Goal: Transaction & Acquisition: Purchase product/service

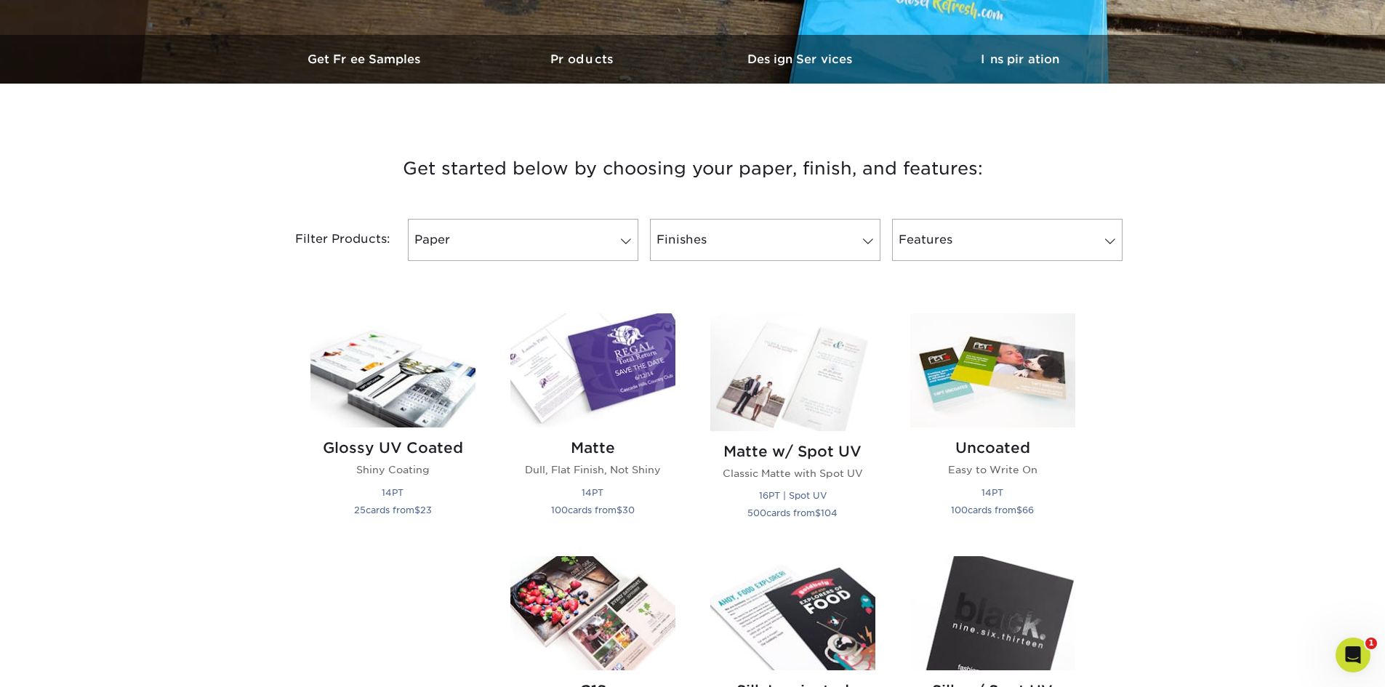
scroll to position [436, 0]
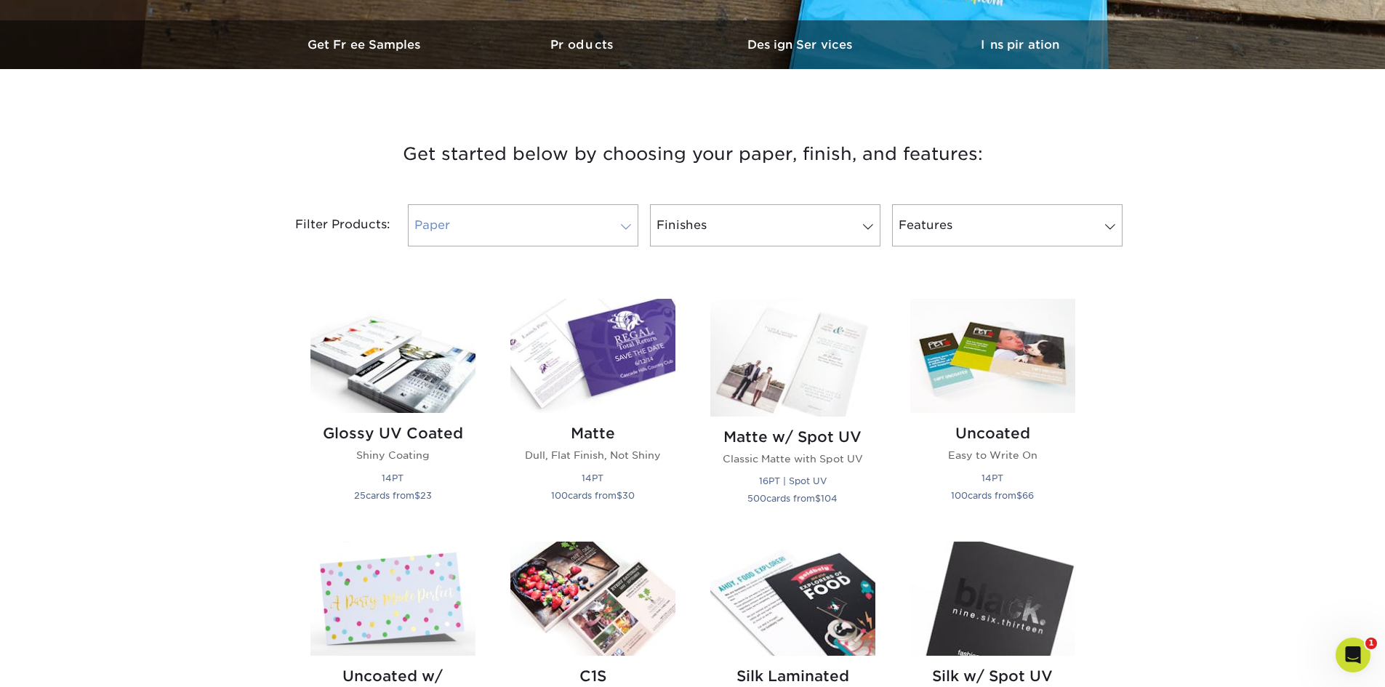
click at [474, 230] on link "Paper" at bounding box center [523, 225] width 230 height 42
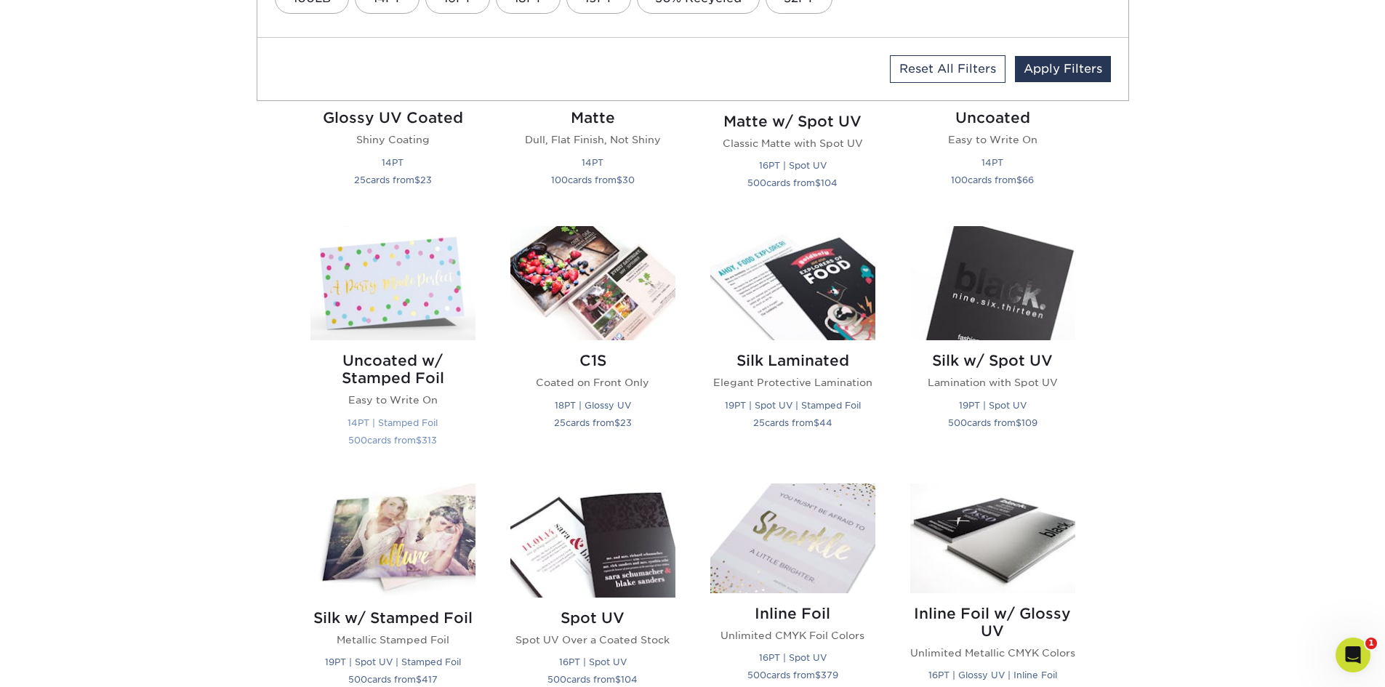
scroll to position [727, 0]
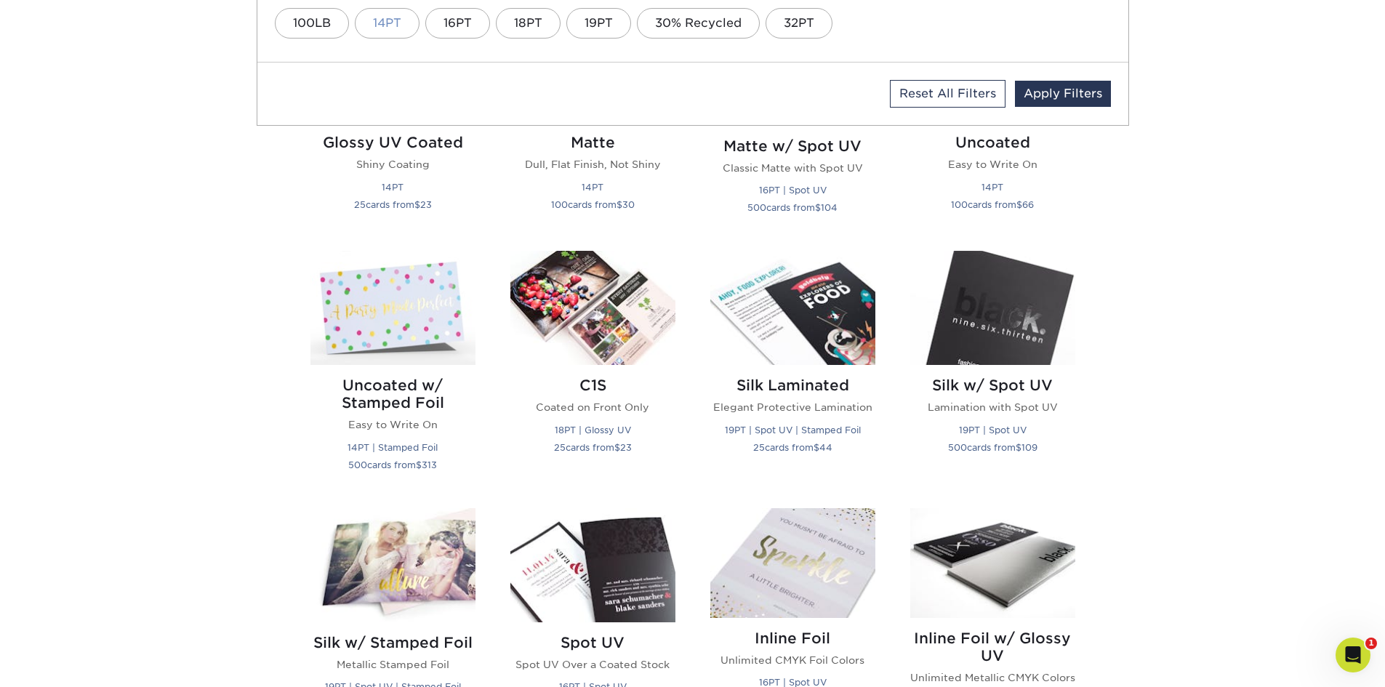
click at [395, 23] on link "14PT" at bounding box center [387, 23] width 65 height 31
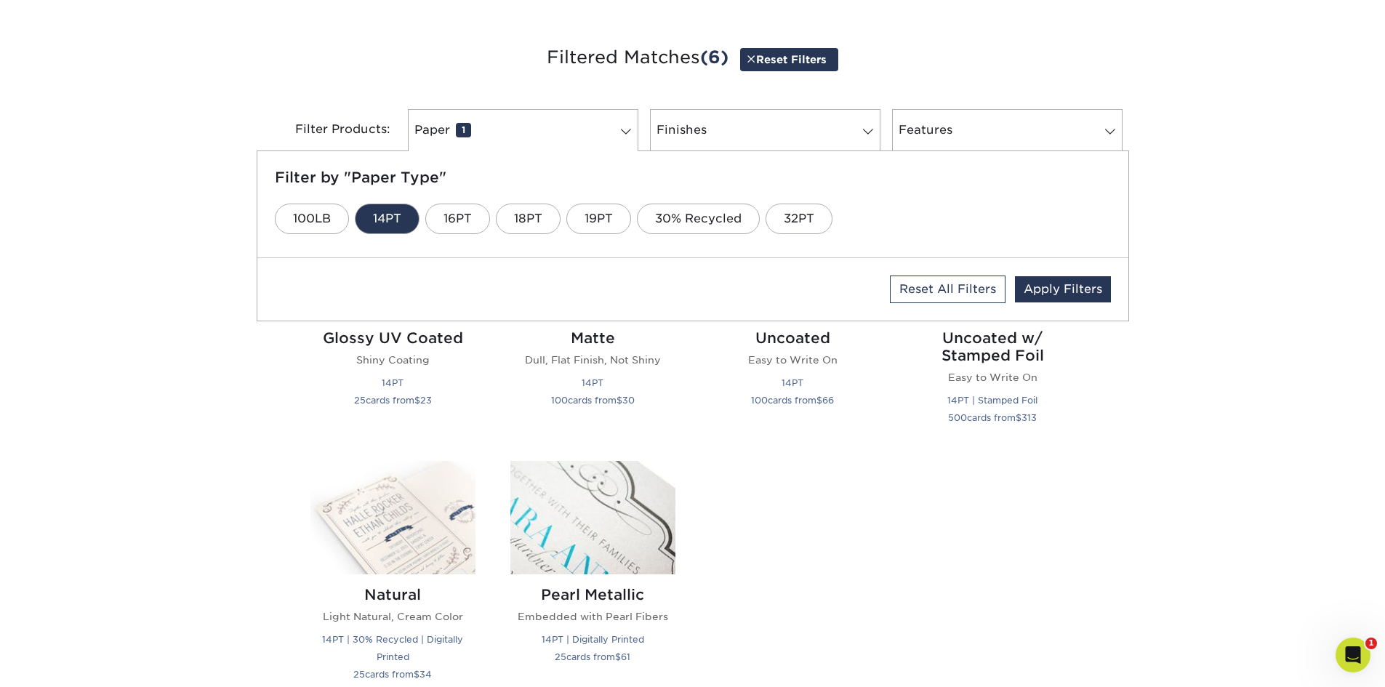
scroll to position [510, 0]
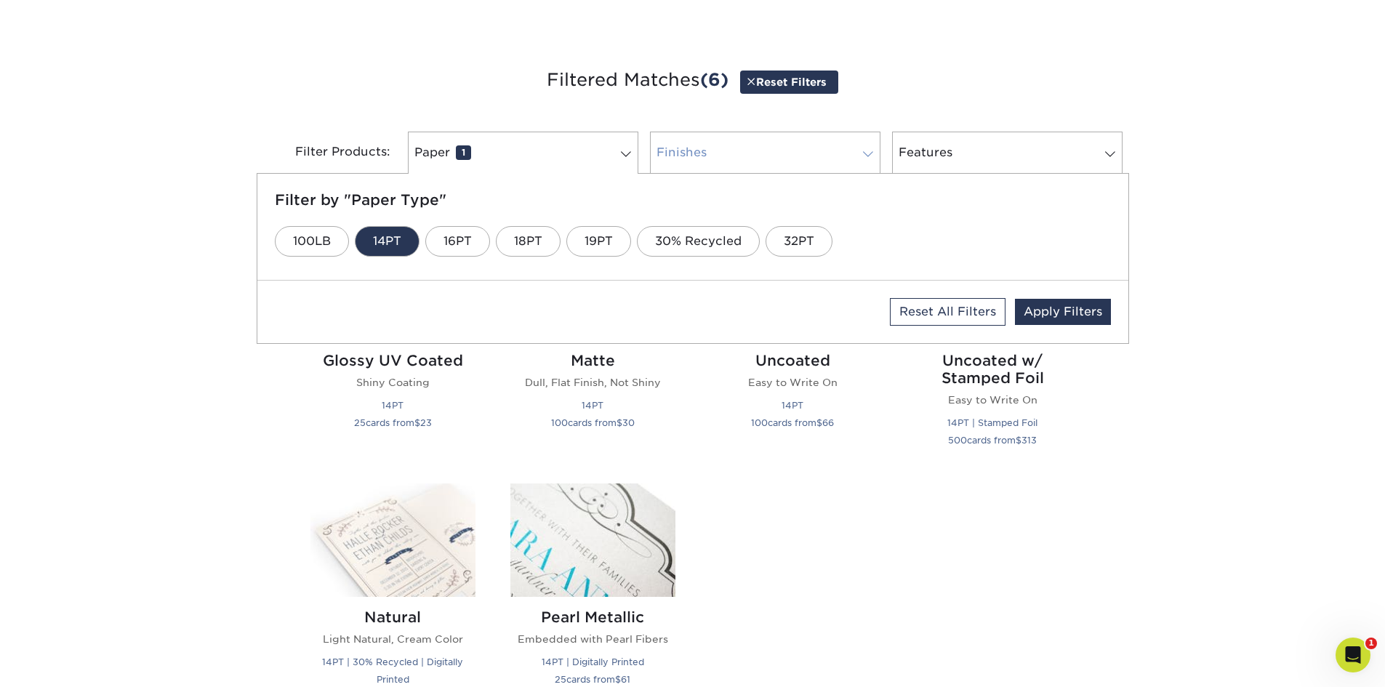
click at [709, 153] on link "Finishes 0" at bounding box center [765, 153] width 230 height 42
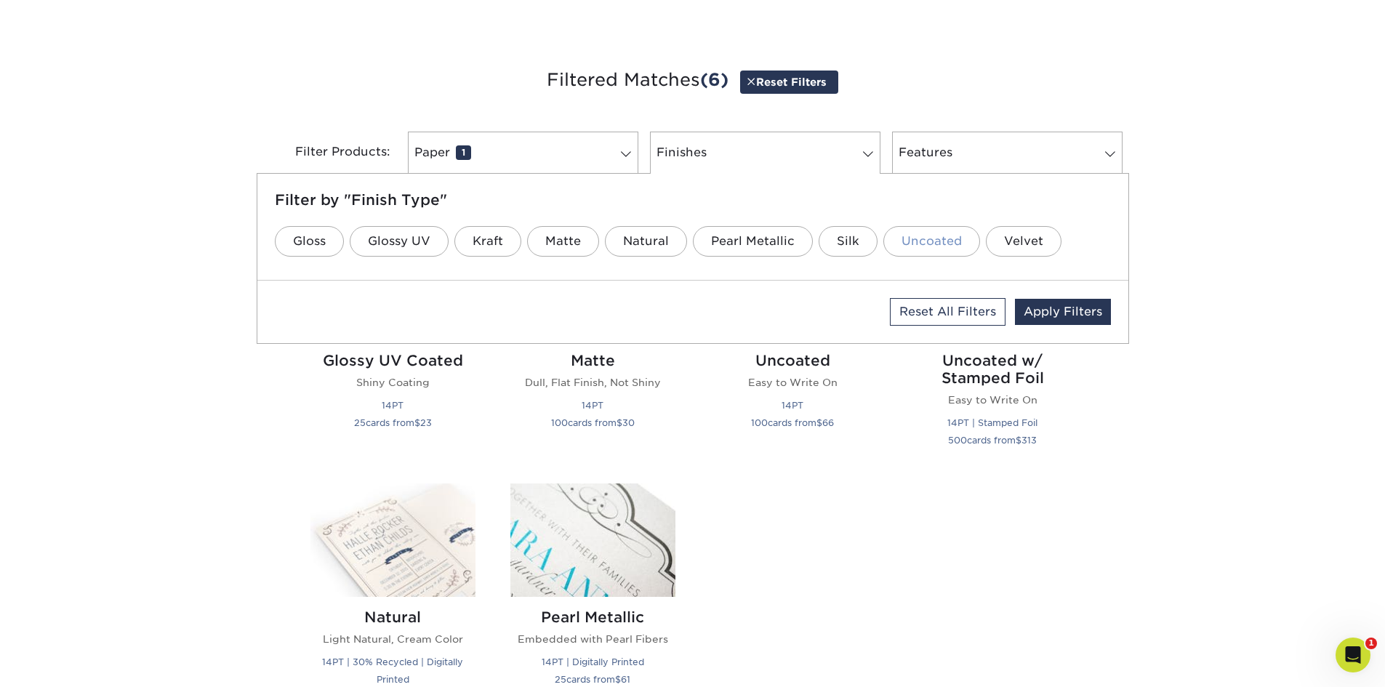
click at [938, 244] on link "Uncoated" at bounding box center [931, 241] width 97 height 31
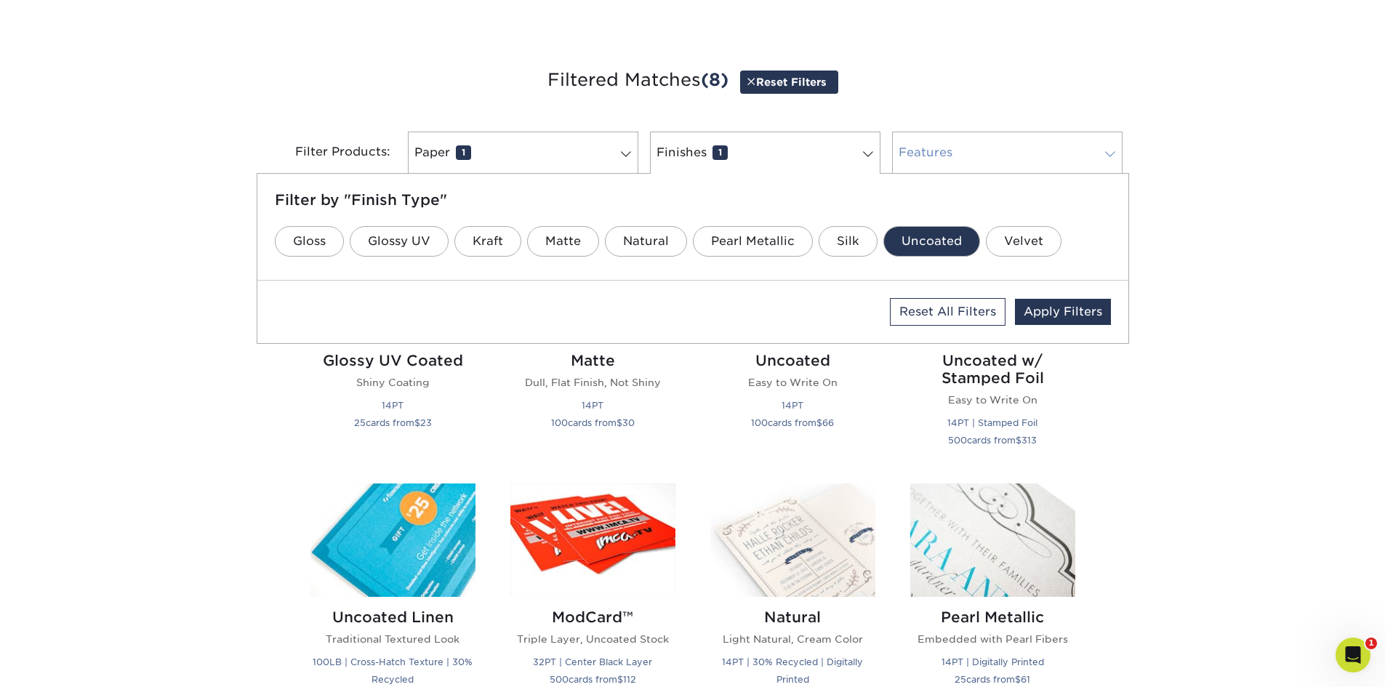
click at [951, 155] on link "Features 0" at bounding box center [1007, 153] width 230 height 42
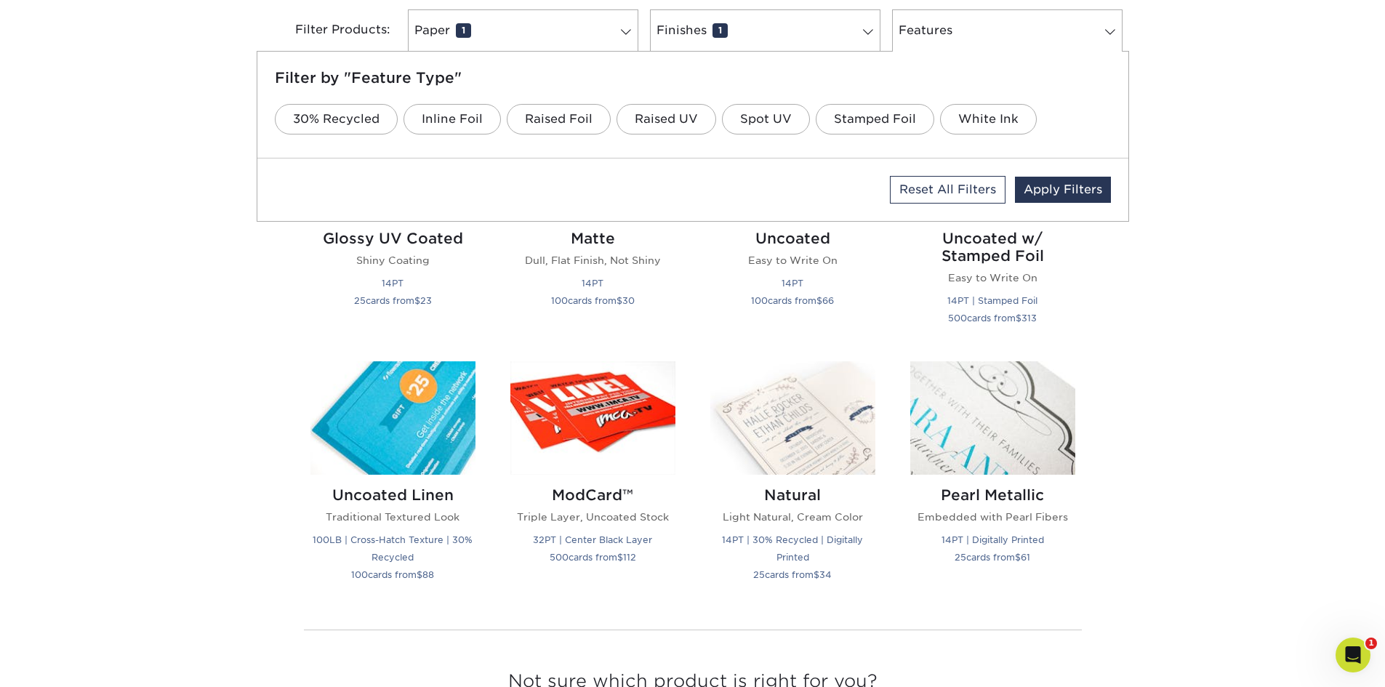
scroll to position [656, 0]
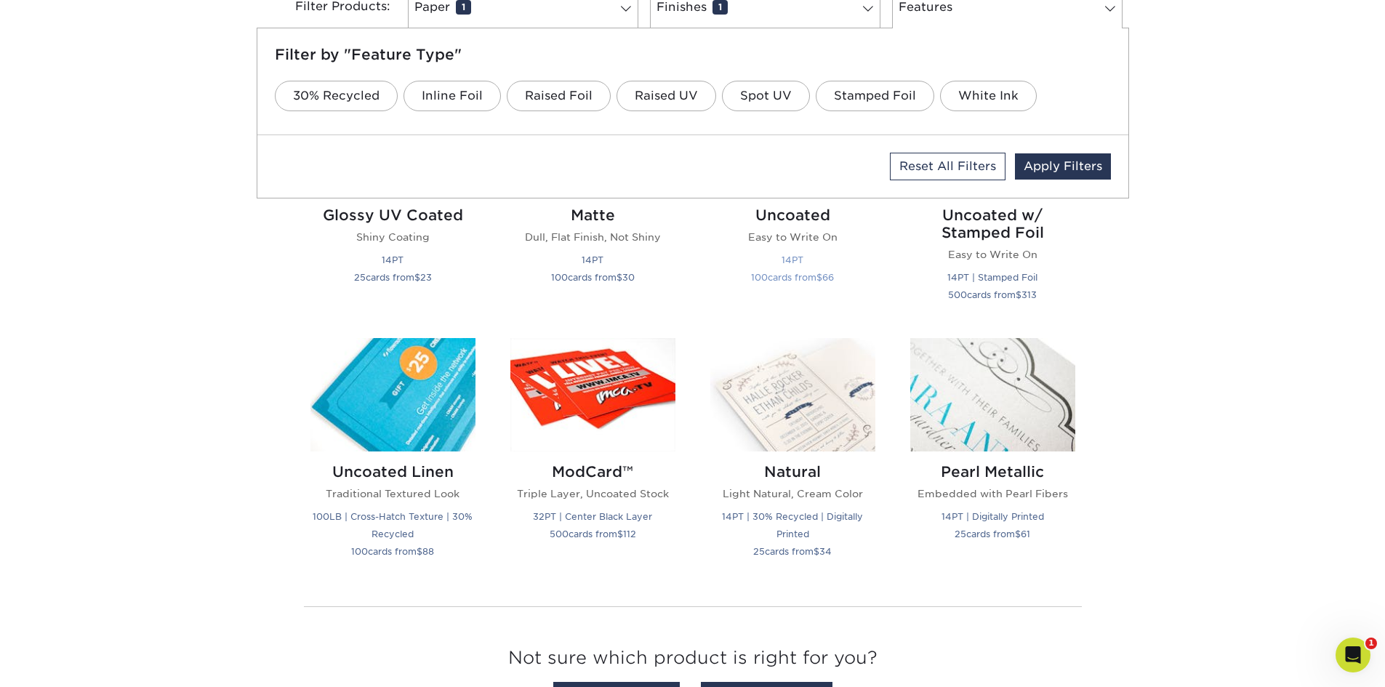
click at [787, 217] on h2 "Uncoated" at bounding box center [792, 214] width 165 height 17
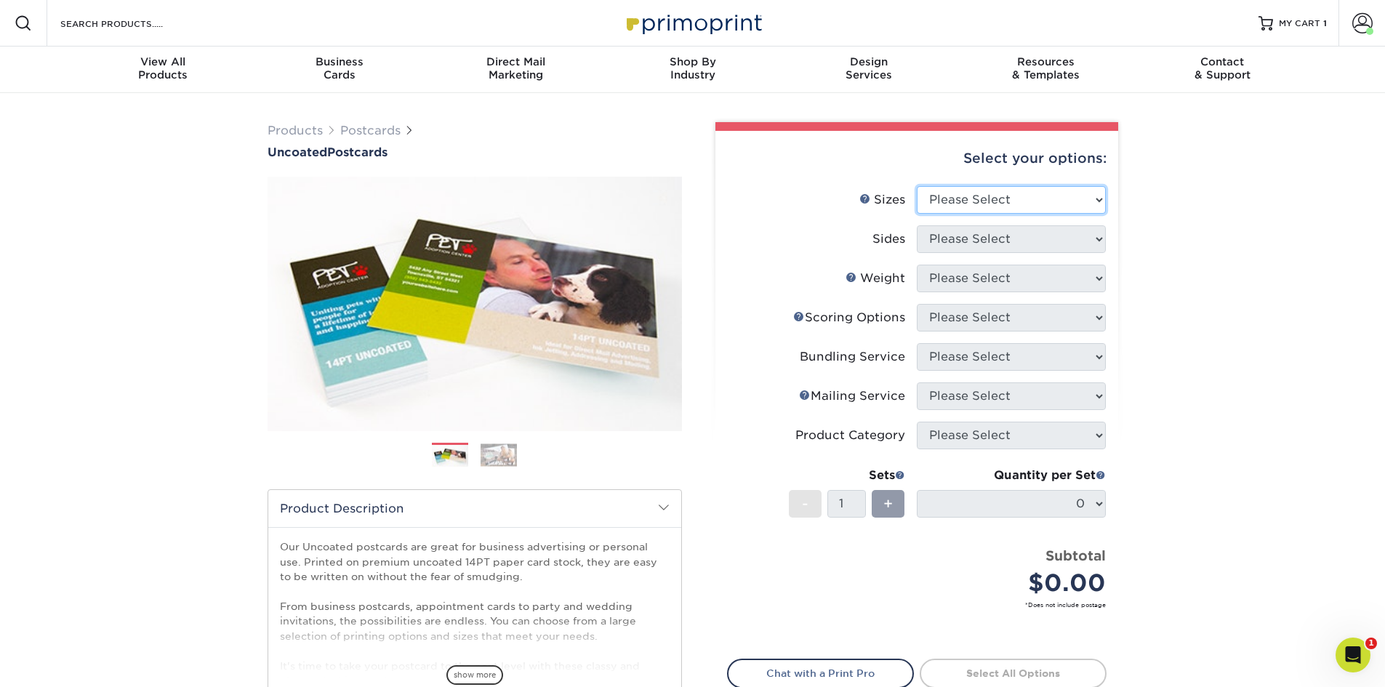
click at [980, 204] on select "Please Select 1.5" x 7" 2" x 8" 2.12" x 5.5" 2.75" x 4.25" 2.75" x 8.5" 3" x 4"…" at bounding box center [1010, 200] width 189 height 28
click at [969, 194] on select "Please Select 1.5" x 7" 2" x 8" 2.12" x 5.5" 2.75" x 4.25" 2.75" x 8.5" 3" x 4"…" at bounding box center [1010, 200] width 189 height 28
select select "4.00x6.00"
click at [916, 186] on select "Please Select 1.5" x 7" 2" x 8" 2.12" x 5.5" 2.75" x 4.25" 2.75" x 8.5" 3" x 4"…" at bounding box center [1010, 200] width 189 height 28
click at [964, 241] on select "Please Select Print Both Sides Print Front Only" at bounding box center [1010, 239] width 189 height 28
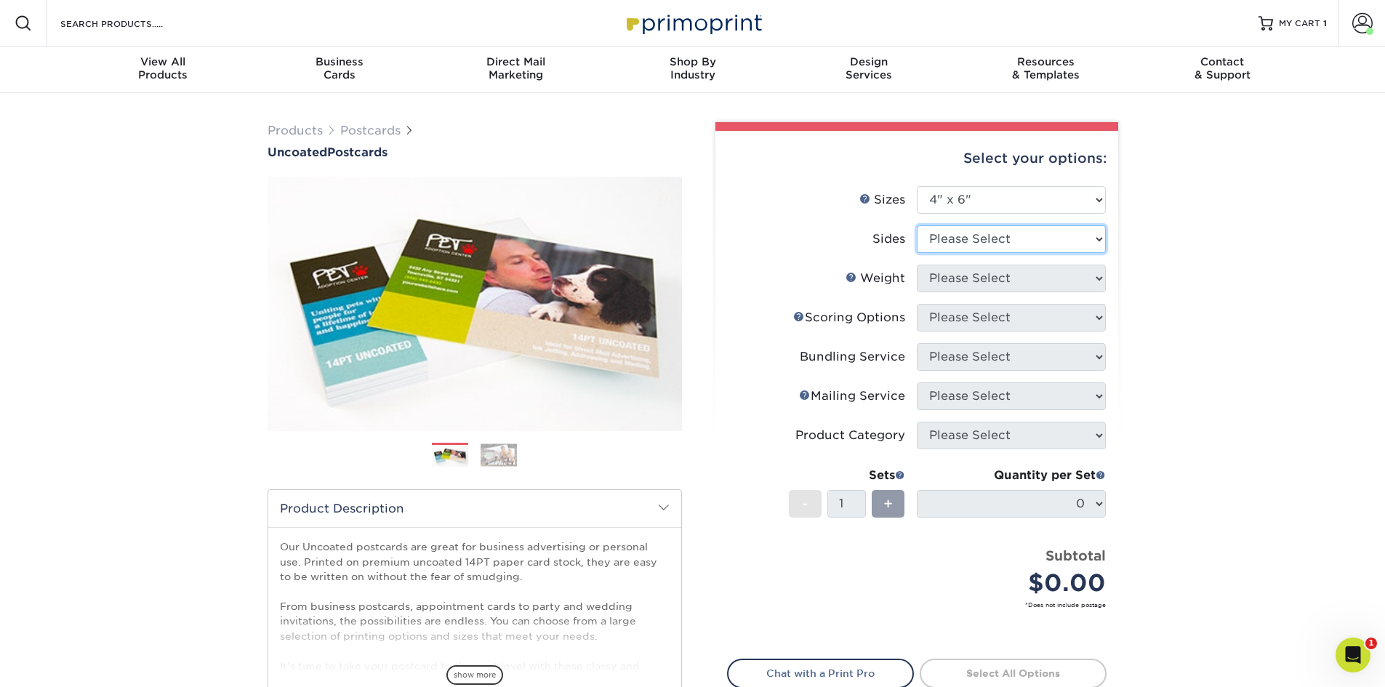
select select "32d3c223-f82c-492b-b915-ba065a00862f"
click at [916, 225] on select "Please Select Print Both Sides Print Front Only" at bounding box center [1010, 239] width 189 height 28
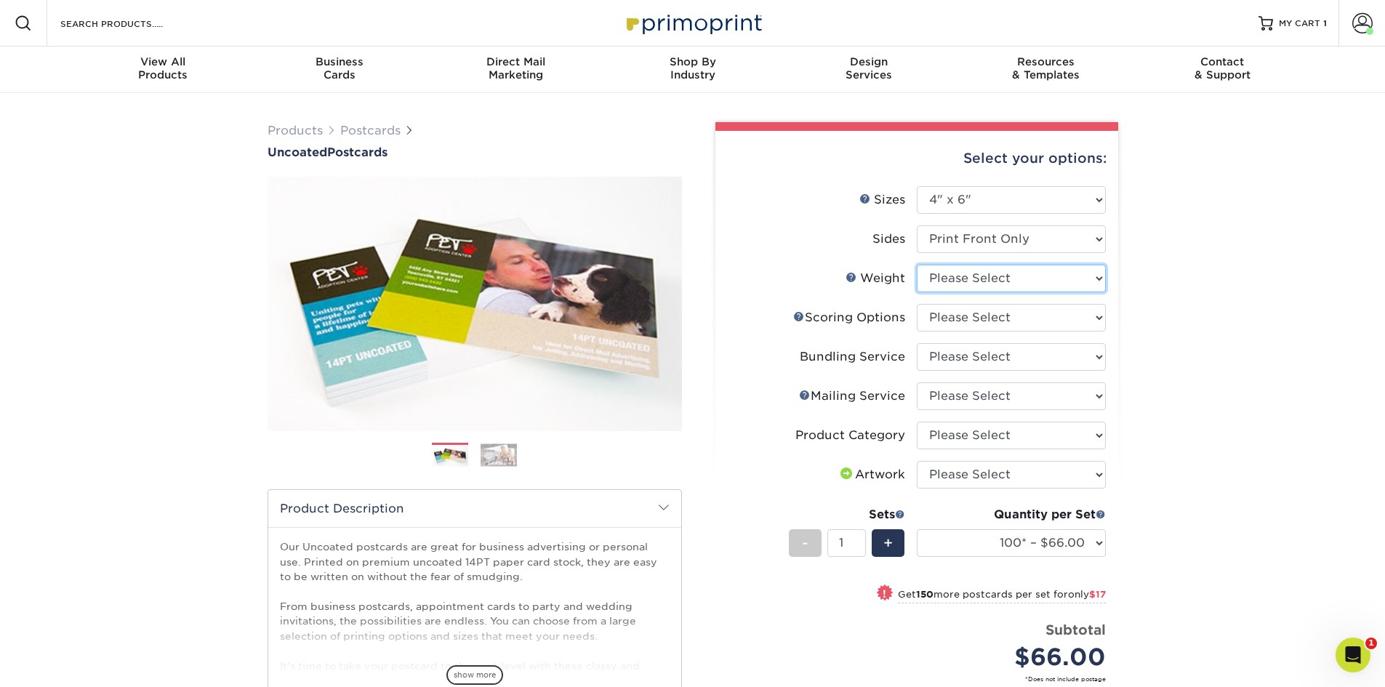
click at [953, 284] on select "Please Select 14PT Uncoated" at bounding box center [1010, 279] width 189 height 28
select select "14PT Uncoated"
click at [916, 265] on select "Please Select 14PT Uncoated" at bounding box center [1010, 279] width 189 height 28
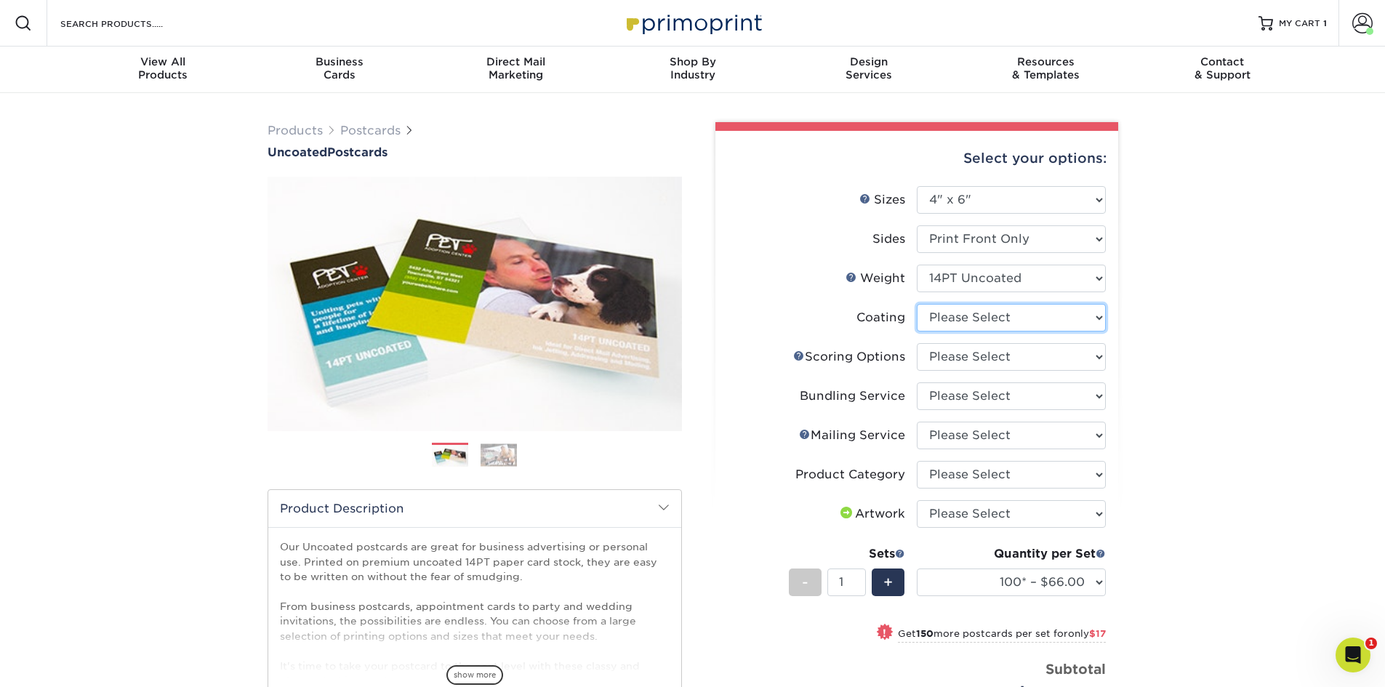
click at [964, 317] on select at bounding box center [1010, 318] width 189 height 28
select select "3e7618de-abca-4bda-9f97-8b9129e913d8"
click at [916, 304] on select at bounding box center [1010, 318] width 189 height 28
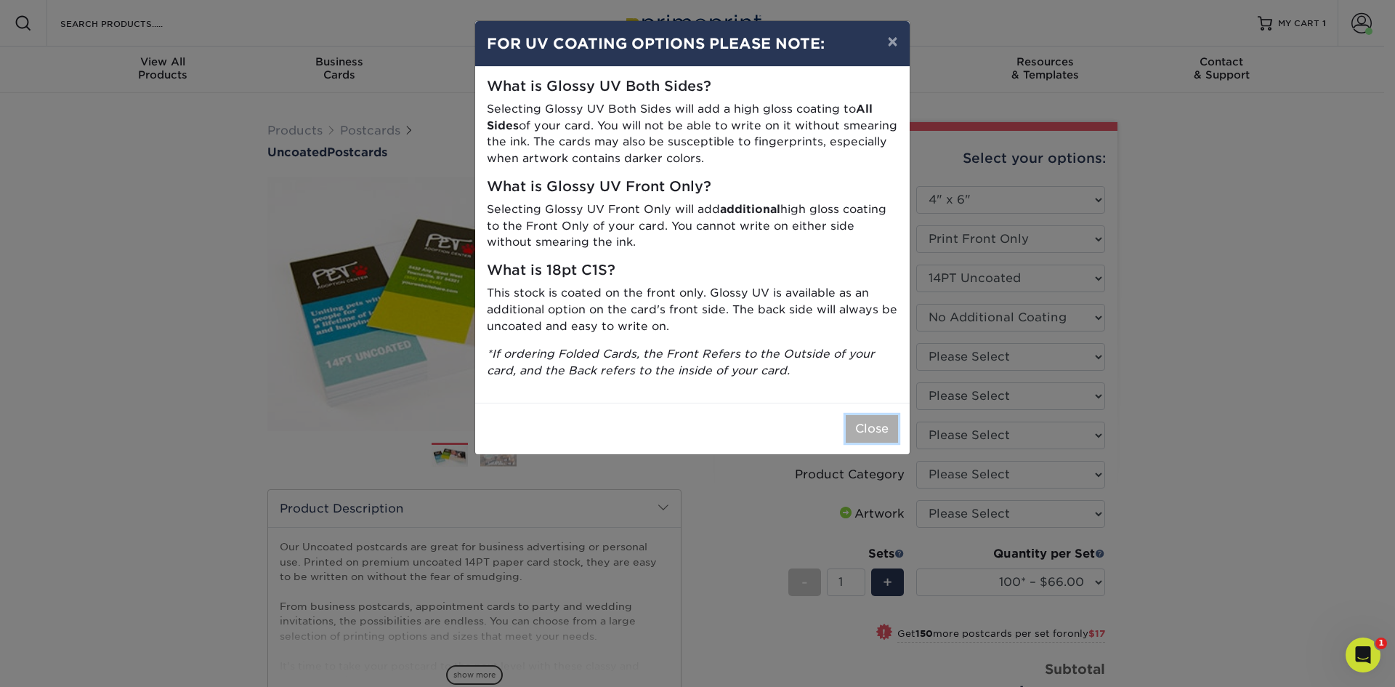
click at [858, 432] on button "Close" at bounding box center [872, 429] width 52 height 28
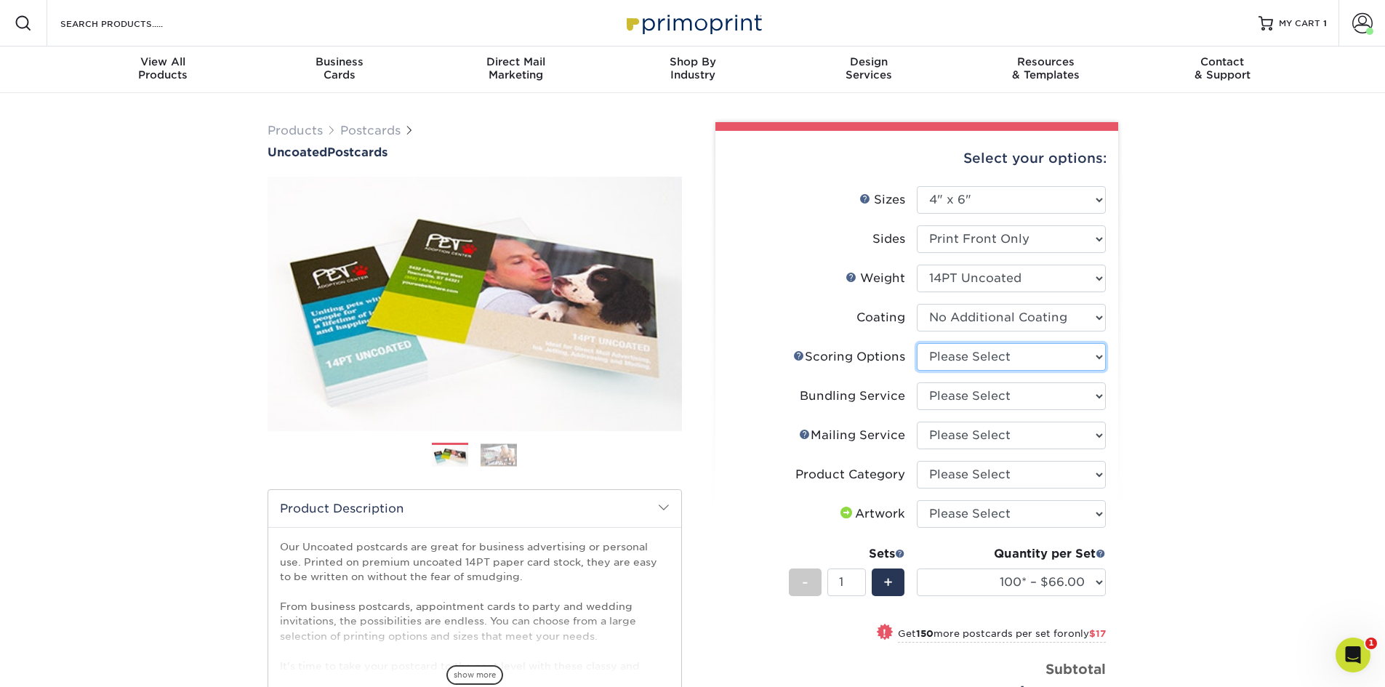
click at [972, 357] on select "Please Select No Scoring One Score" at bounding box center [1010, 357] width 189 height 28
select select "16ebe401-5398-422d-8cb0-f3adbb82deb5"
click at [916, 343] on select "Please Select No Scoring One Score" at bounding box center [1010, 357] width 189 height 28
click at [978, 392] on select "Please Select No Bundling Services Yes, Bundles of 50 (+2 Days) Yes, Bundles of…" at bounding box center [1010, 396] width 189 height 28
select select "58689abb-25c0-461c-a4c3-a80b627d6649"
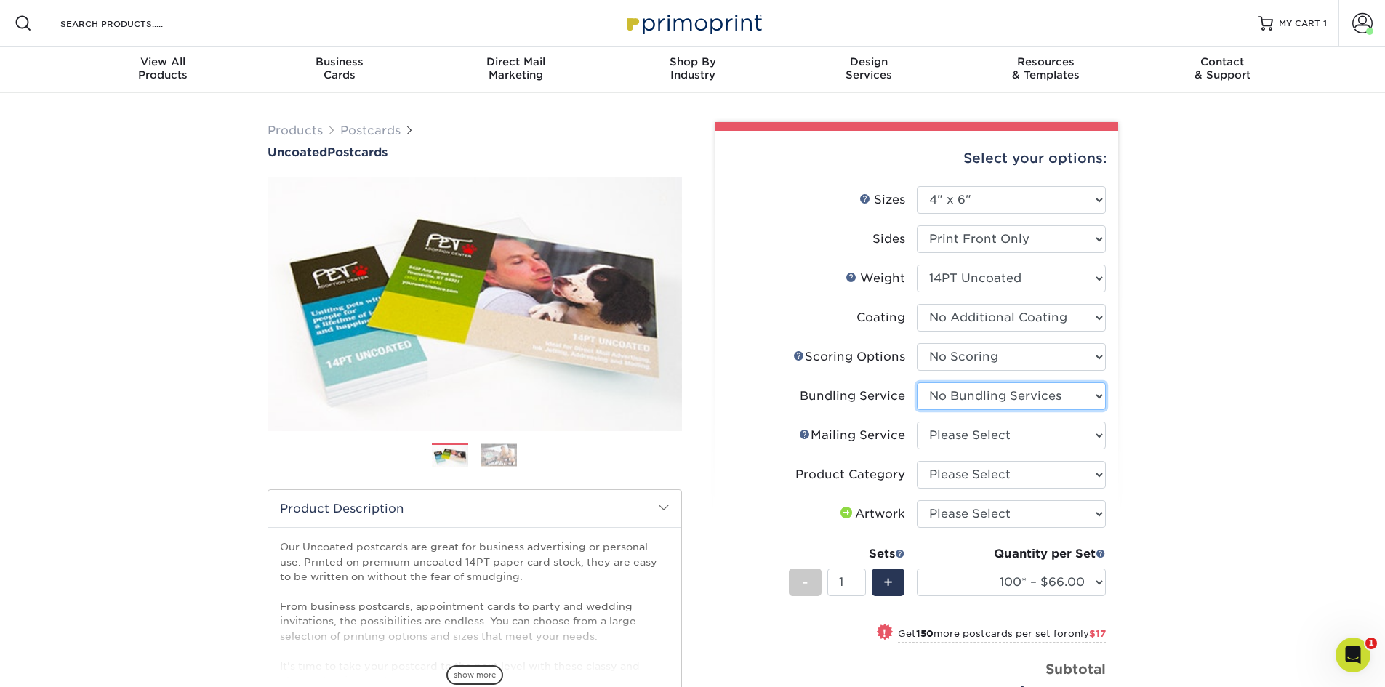
click at [916, 382] on select "Please Select No Bundling Services Yes, Bundles of 50 (+2 Days) Yes, Bundles of…" at bounding box center [1010, 396] width 189 height 28
click at [966, 435] on select "Please Select No Direct Mailing Service No, I will mail/stamp/imprint Direct Ma…" at bounding box center [1010, 436] width 189 height 28
select select "3e5e9bdd-d78a-4c28-a41d-fe1407925ca6"
click at [916, 422] on select "Please Select No Direct Mailing Service No, I will mail/stamp/imprint Direct Ma…" at bounding box center [1010, 436] width 189 height 28
click at [968, 473] on select "Please Select Postcards" at bounding box center [1010, 475] width 189 height 28
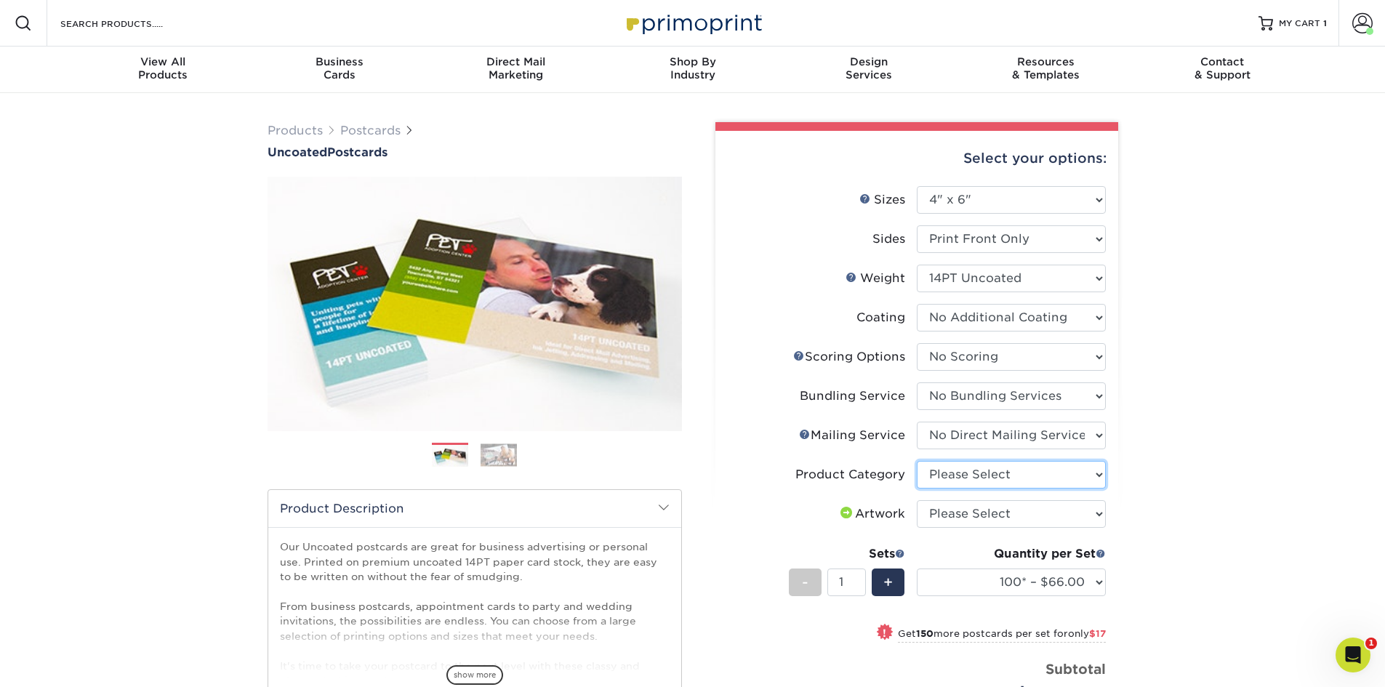
select select "9b7272e0-d6c8-4c3c-8e97-d3a1bcdab858"
click at [916, 461] on select "Please Select Postcards" at bounding box center [1010, 475] width 189 height 28
click at [969, 515] on select "Please Select I will upload files I need a design - $150" at bounding box center [1010, 514] width 189 height 28
select select "upload"
click at [916, 500] on select "Please Select I will upload files I need a design - $150" at bounding box center [1010, 514] width 189 height 28
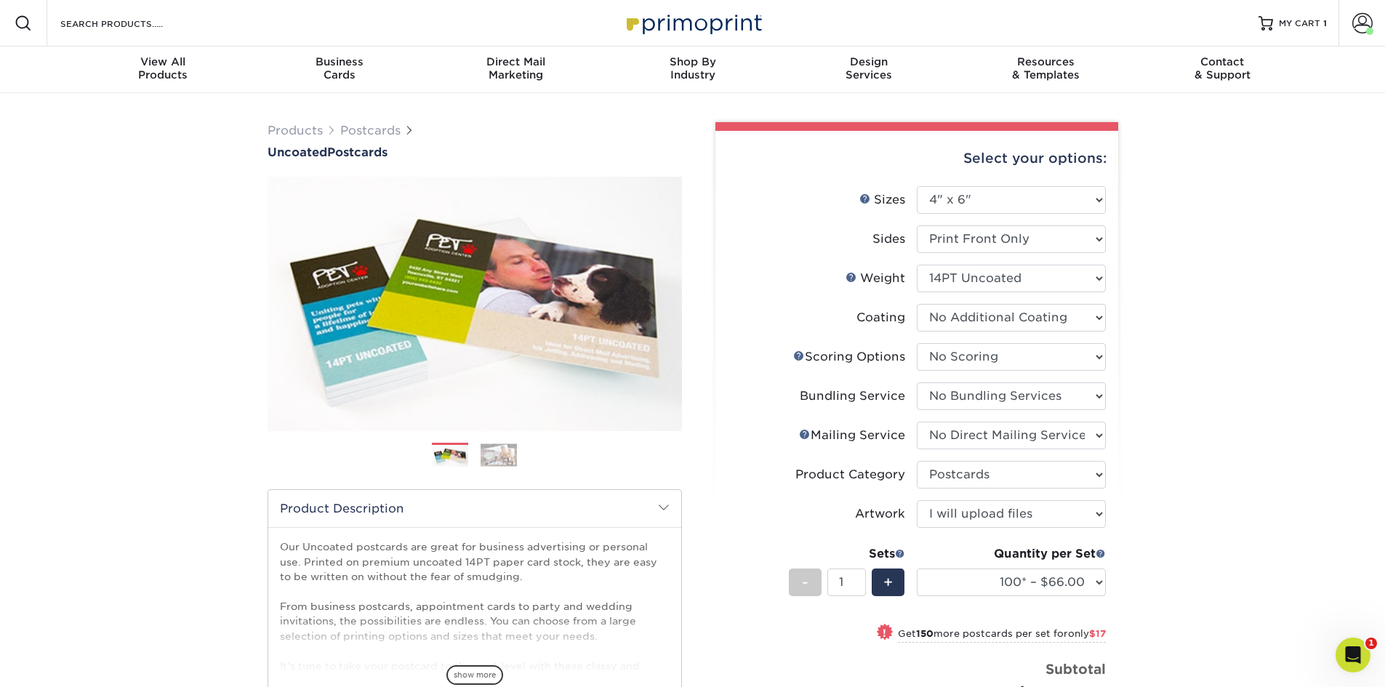
click at [1180, 489] on div "Products Postcards Uncoated Postcards Next" at bounding box center [692, 531] width 1385 height 877
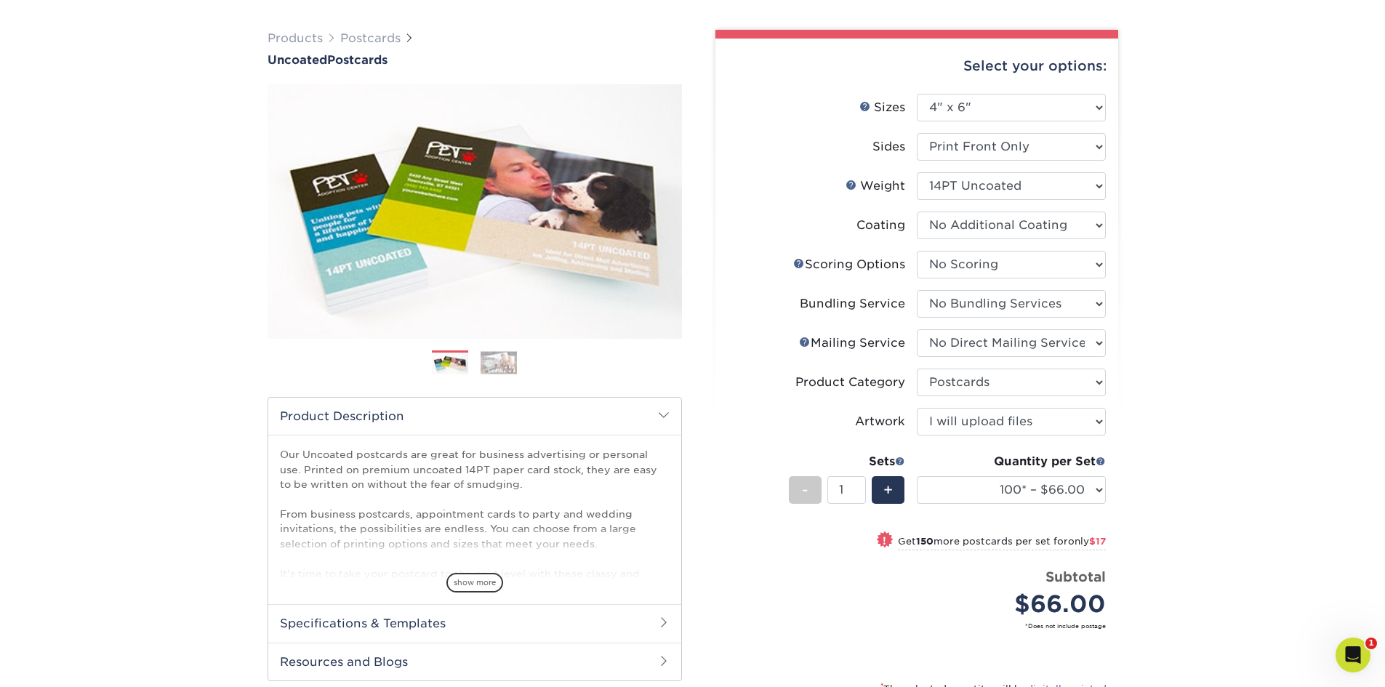
scroll to position [218, 0]
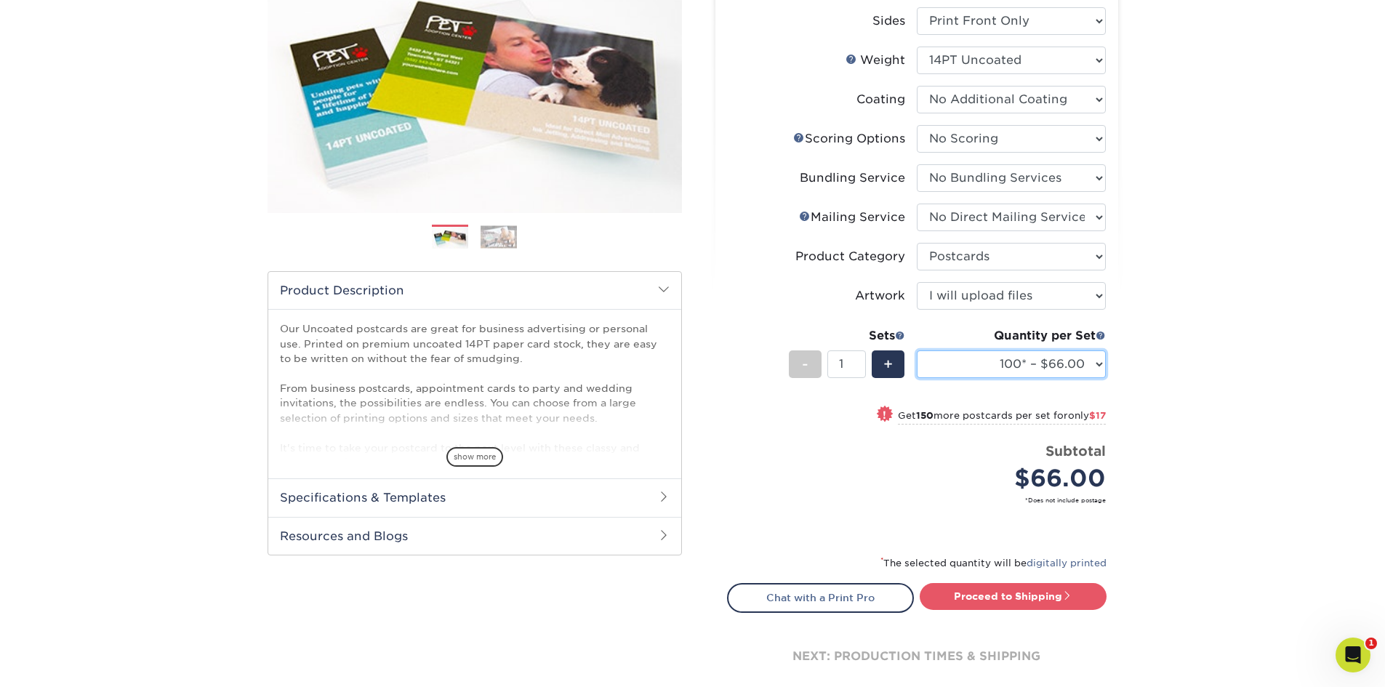
click at [1052, 365] on select "100* – $66.00 250* – $83.00 500 – $89.00 750 – $98.00 1000 – $106.00 1500 – $13…" at bounding box center [1010, 364] width 189 height 28
select select "500 – $89.00"
click at [916, 350] on select "100* – $66.00 250* – $83.00 500 – $89.00 750 – $98.00 1000 – $106.00 1500 – $13…" at bounding box center [1010, 364] width 189 height 28
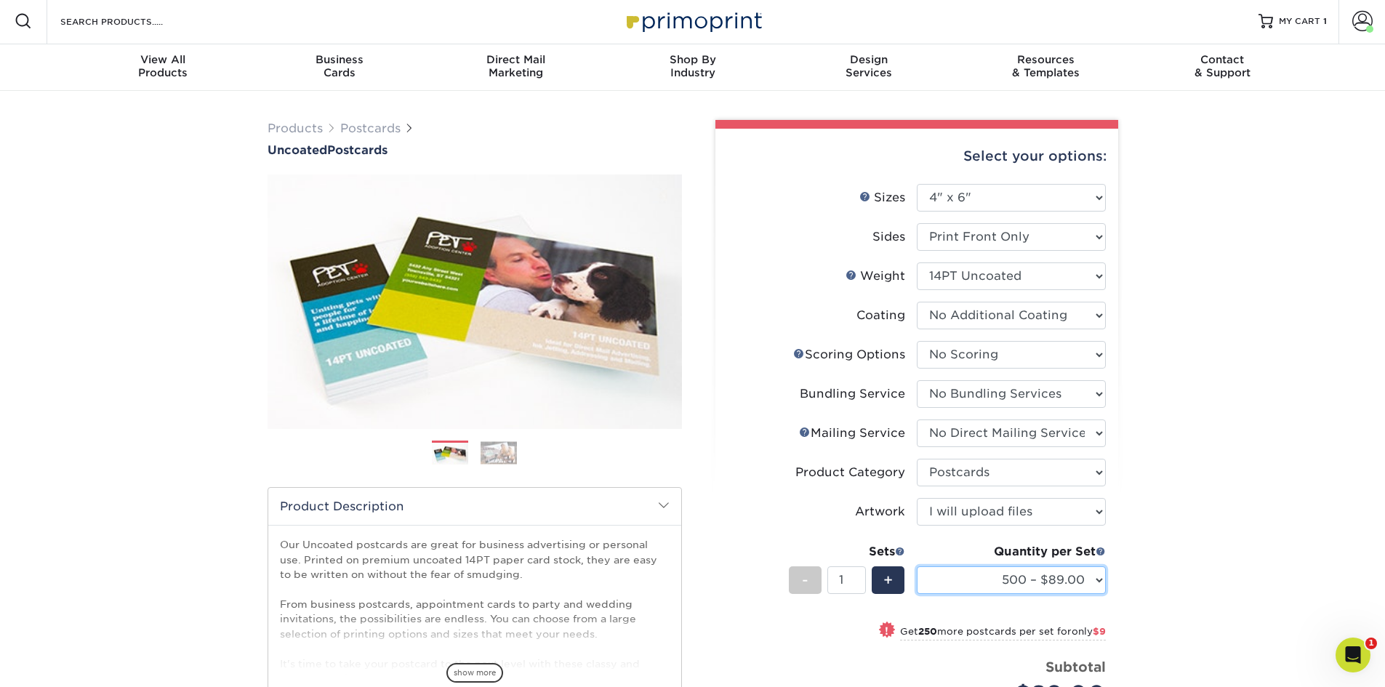
scroll to position [0, 0]
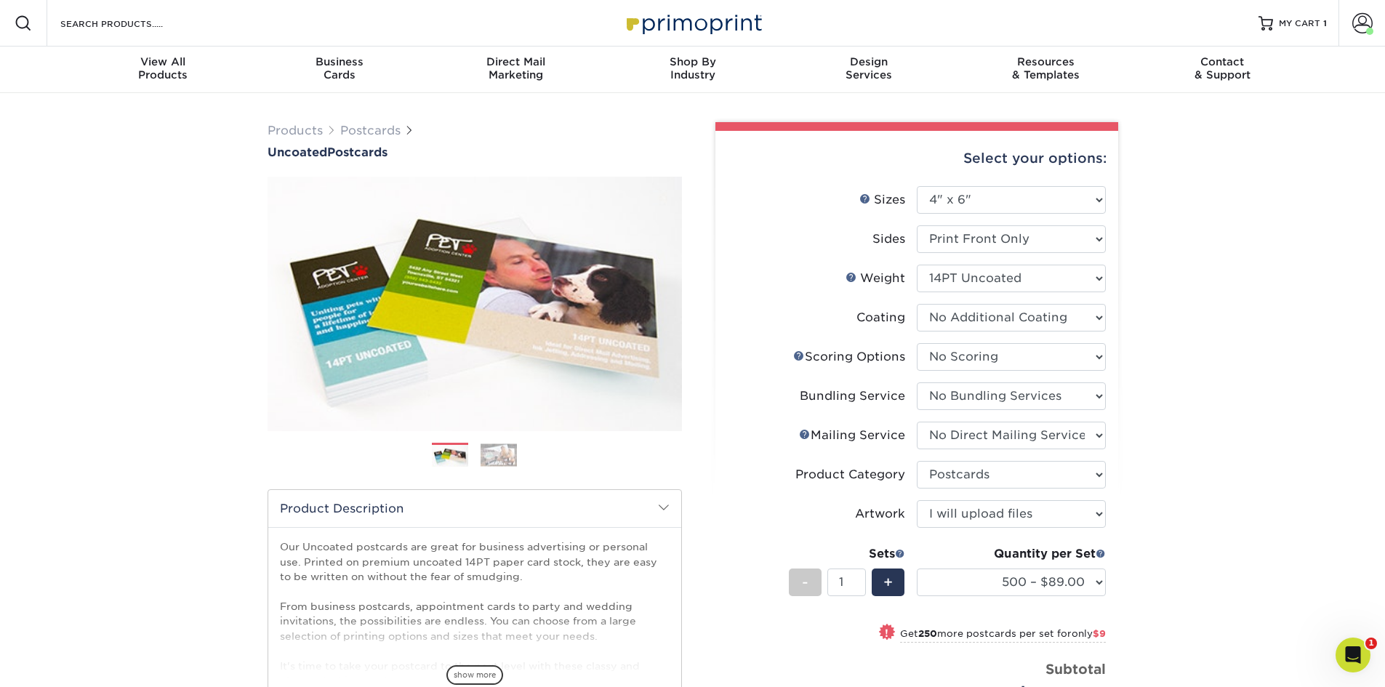
click at [1249, 246] on div "Products Postcards Uncoated Postcards Next" at bounding box center [692, 517] width 1385 height 848
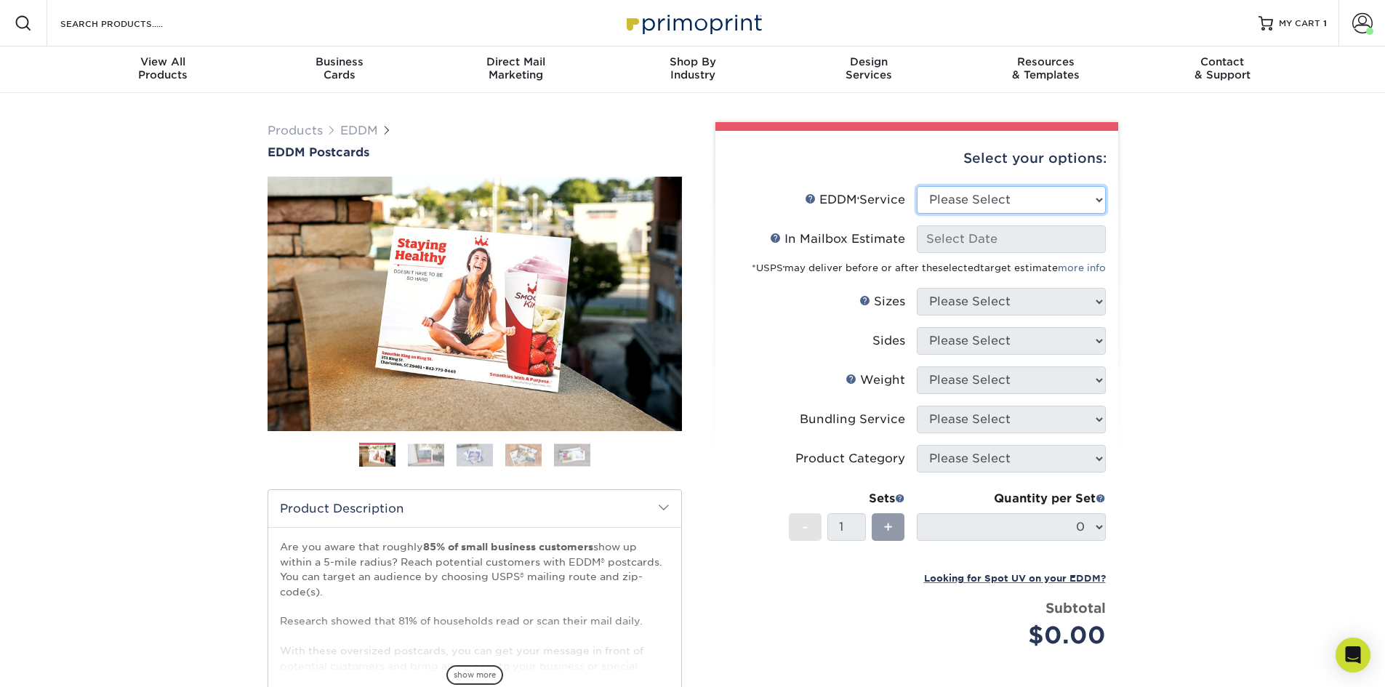
click at [991, 204] on select "Please Select Full Service Print Only" at bounding box center [1010, 200] width 189 height 28
click at [1165, 218] on div "Products EDDM EDDM Postcards Previous Next" at bounding box center [692, 481] width 1385 height 776
click at [991, 206] on select "Please Select Full Service Print Only" at bounding box center [1010, 200] width 189 height 28
select select "print_only"
click at [916, 186] on select "Please Select Full Service Print Only" at bounding box center [1010, 200] width 189 height 28
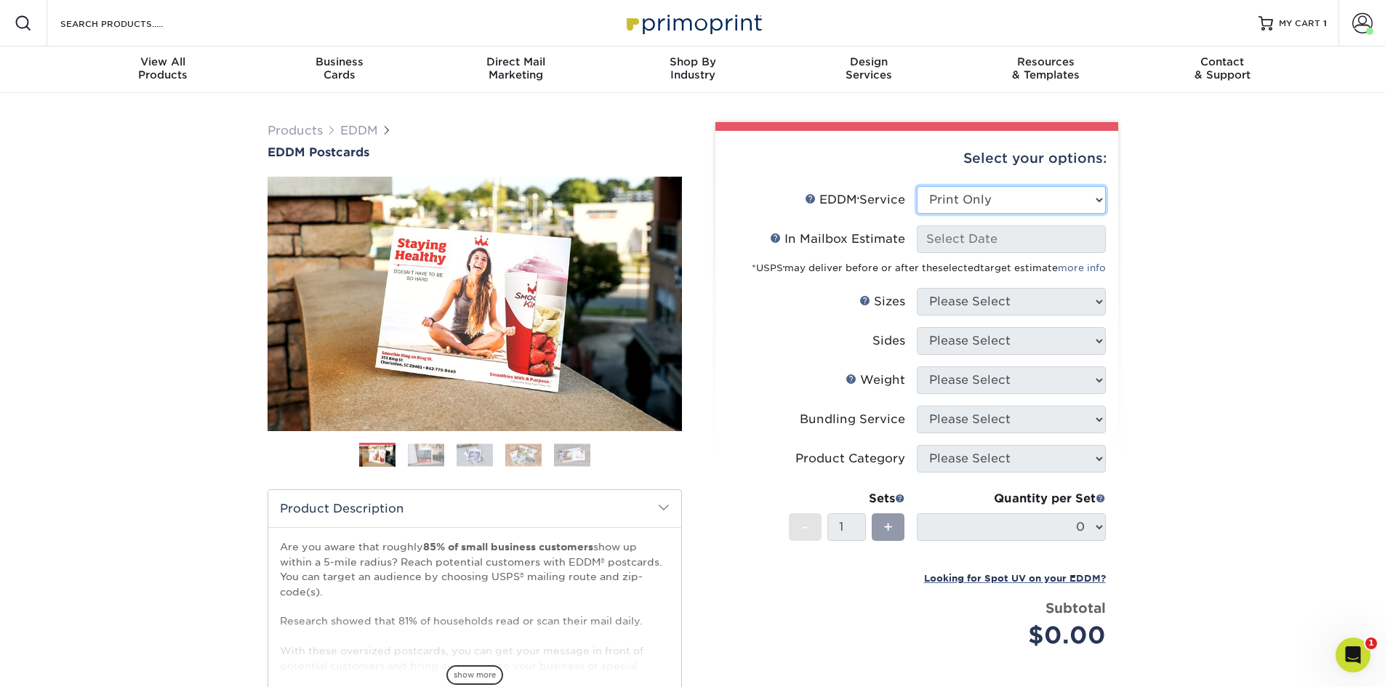
select select "-1"
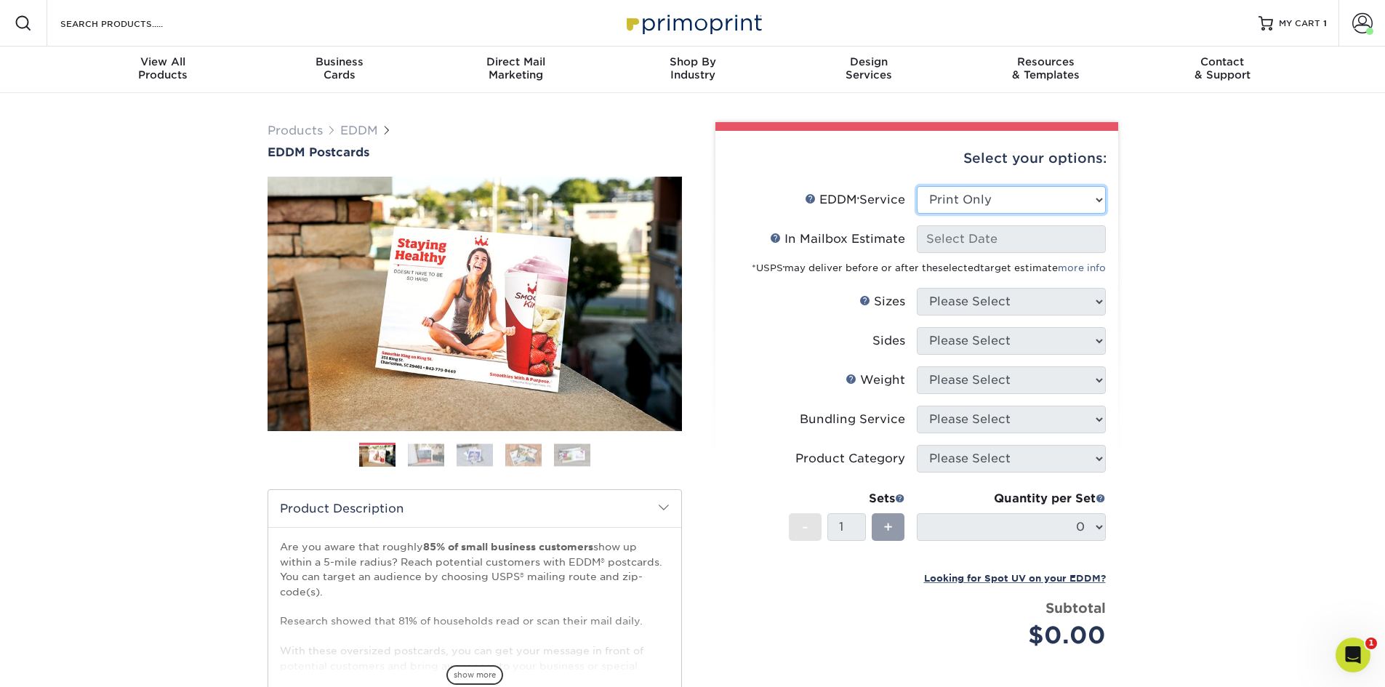
select select "-1"
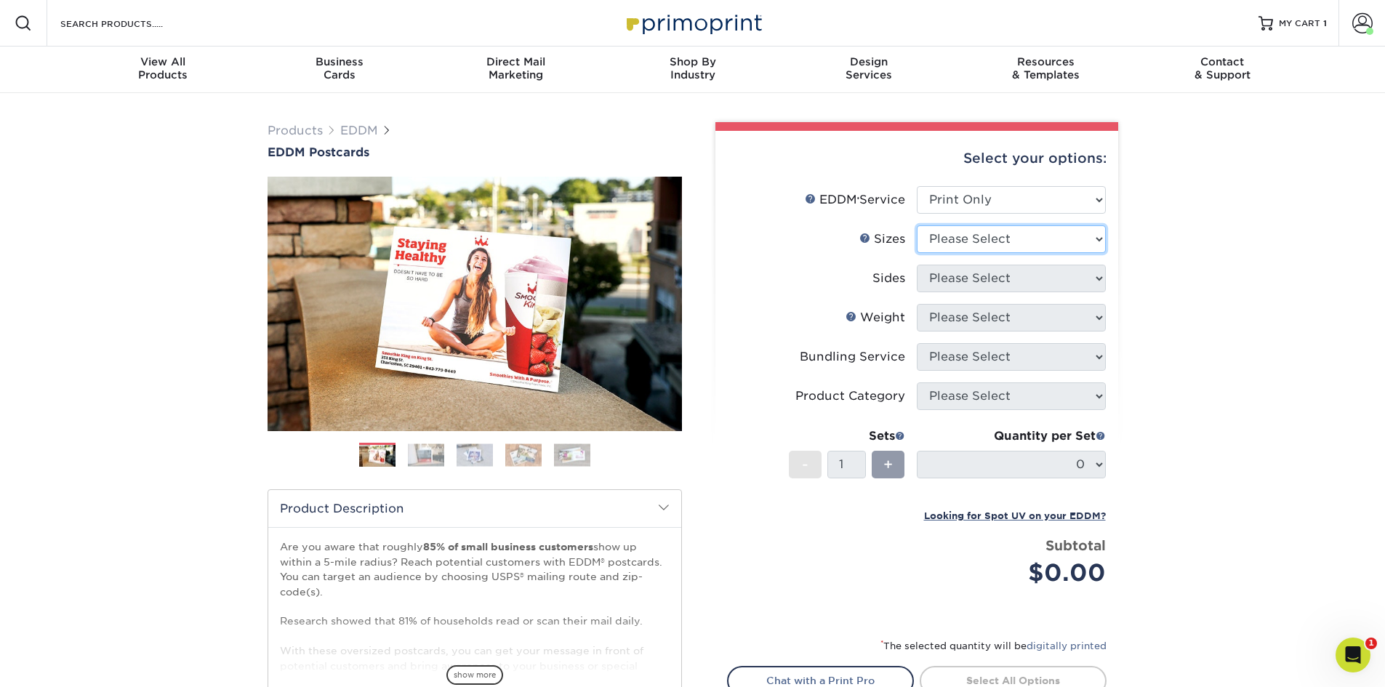
click at [984, 241] on select "Please Select 4.5" x 12" 6" x 12" 6.5" x 8" 6.5" x 9" 6.5" x 12" 7" x 8.5" 8" x…" at bounding box center [1010, 239] width 189 height 28
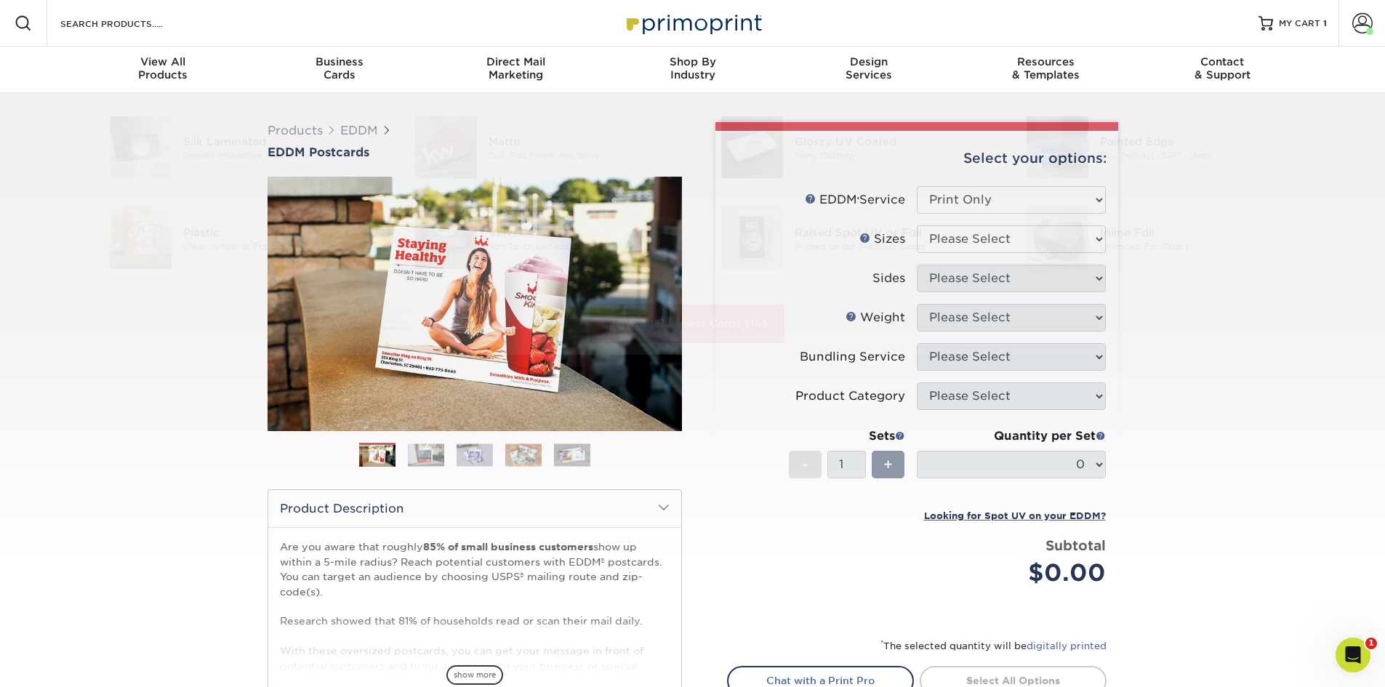
click at [200, 408] on div "Resources Menu Search Products Account Welcome, Account Dashboard Active Orders…" at bounding box center [692, 647] width 1385 height 1294
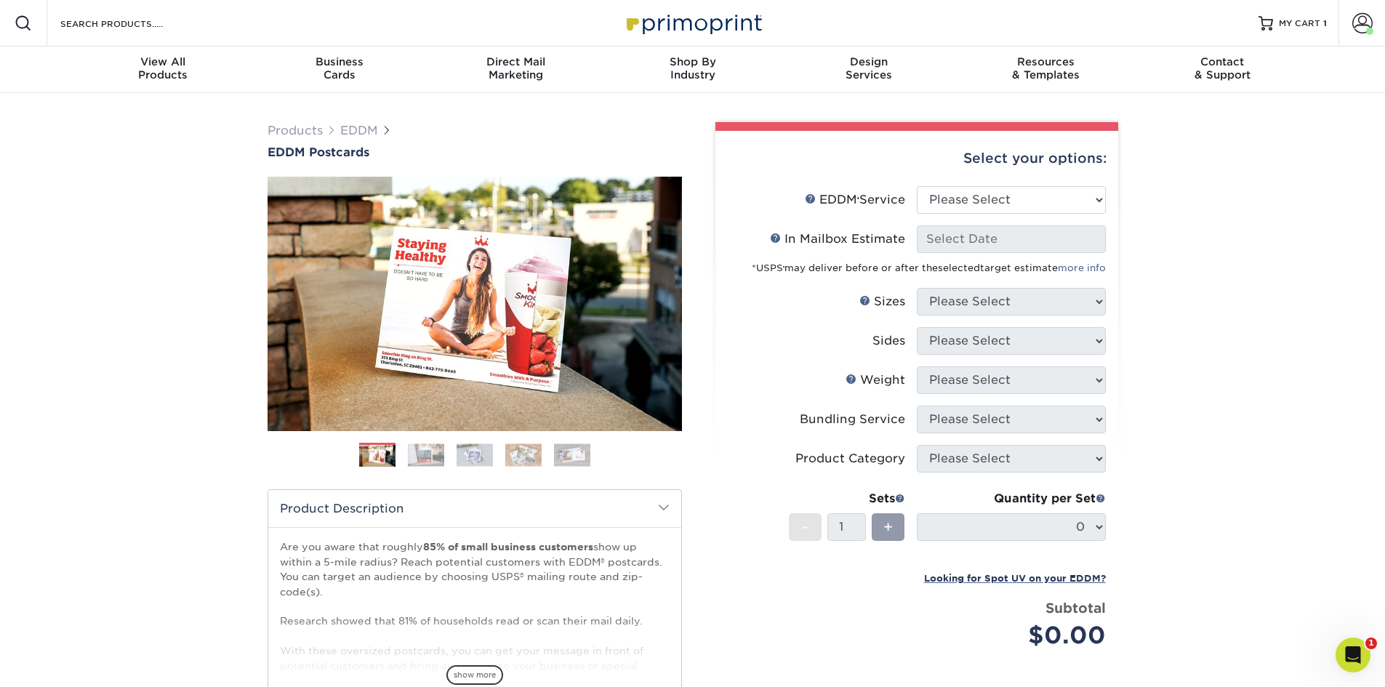
click at [891, 141] on div "Select your options:" at bounding box center [916, 158] width 379 height 55
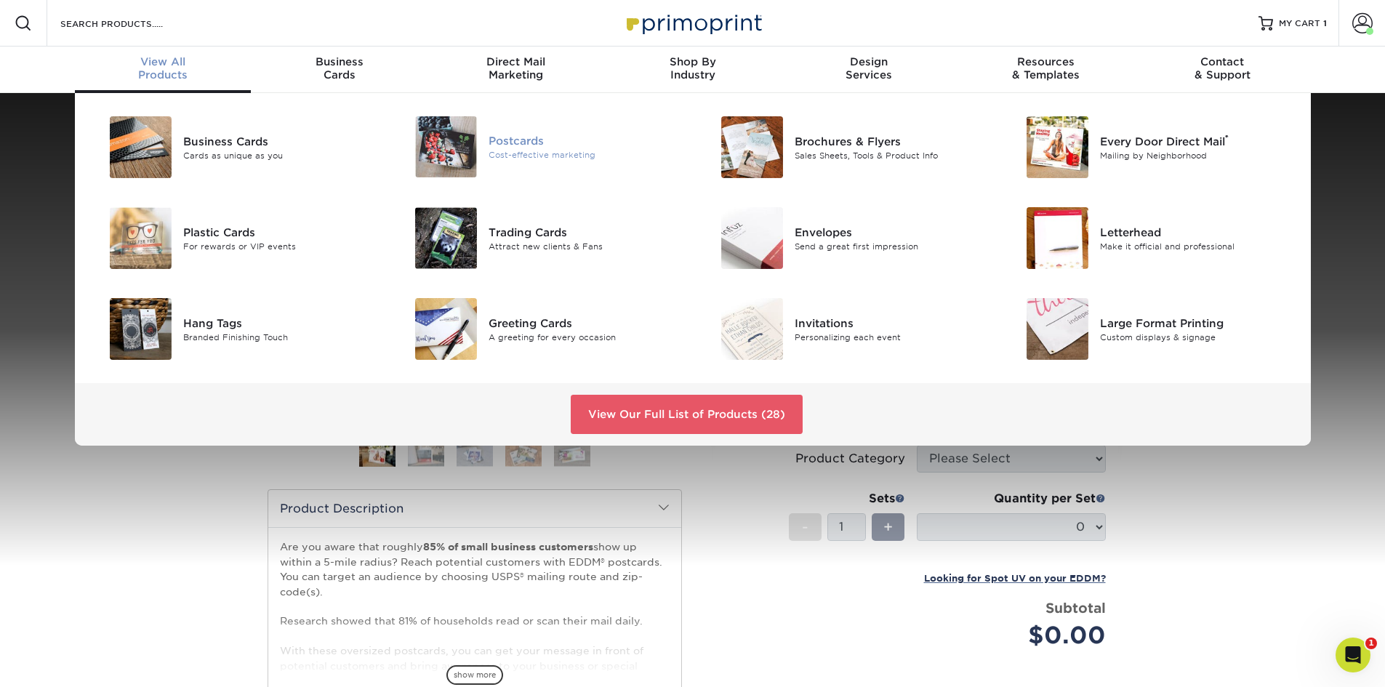
click at [499, 153] on div "Cost-effective marketing" at bounding box center [584, 155] width 193 height 12
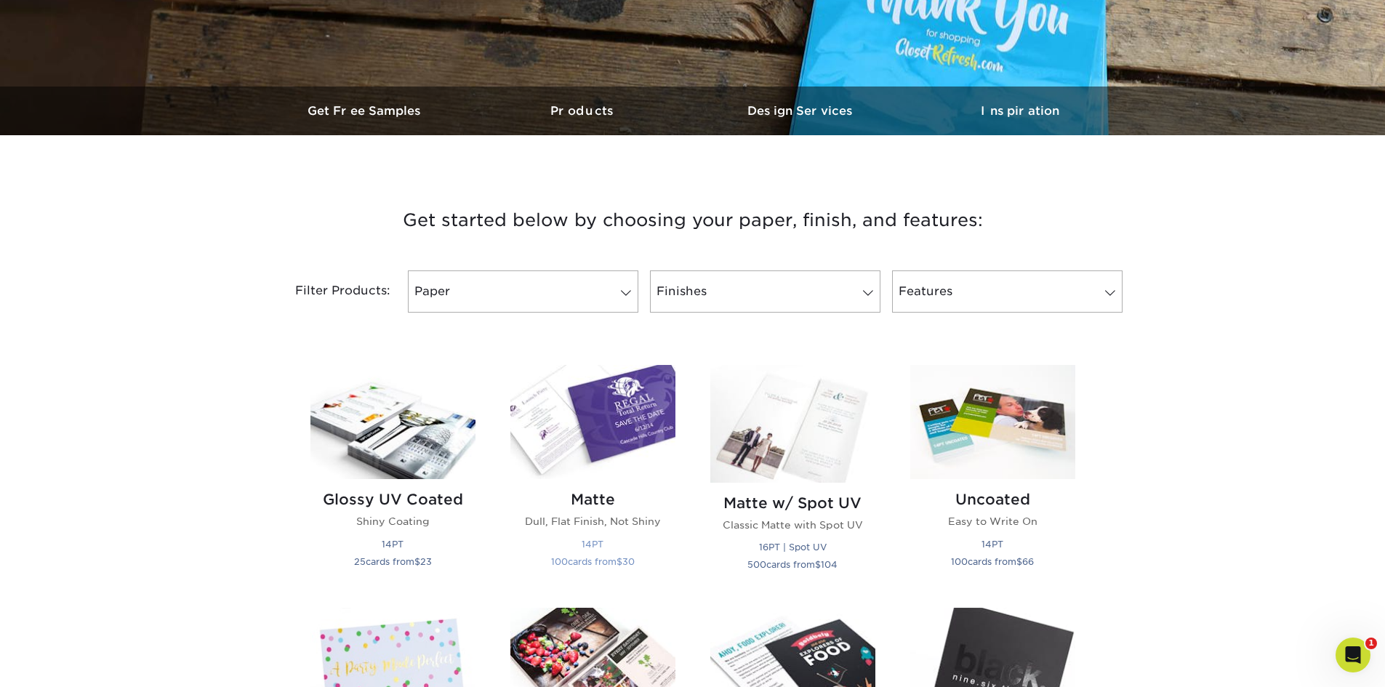
scroll to position [363, 0]
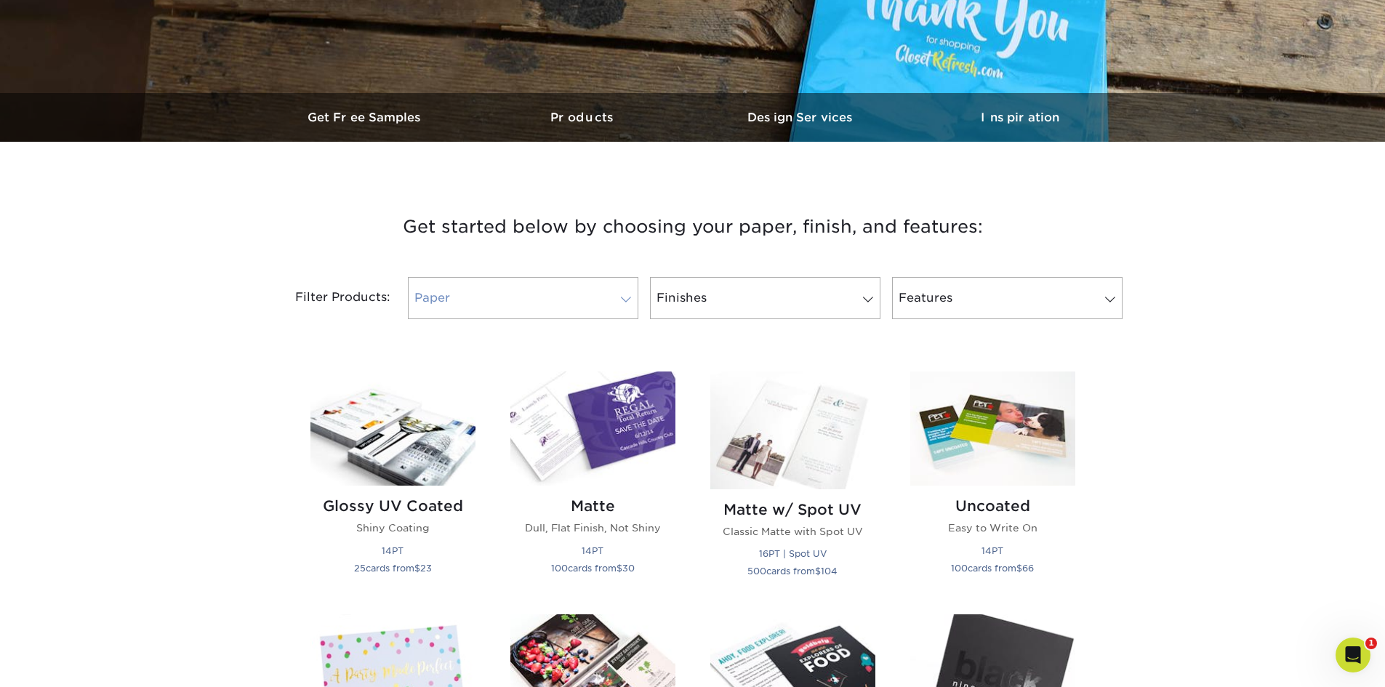
click at [543, 305] on link "Paper" at bounding box center [523, 298] width 230 height 42
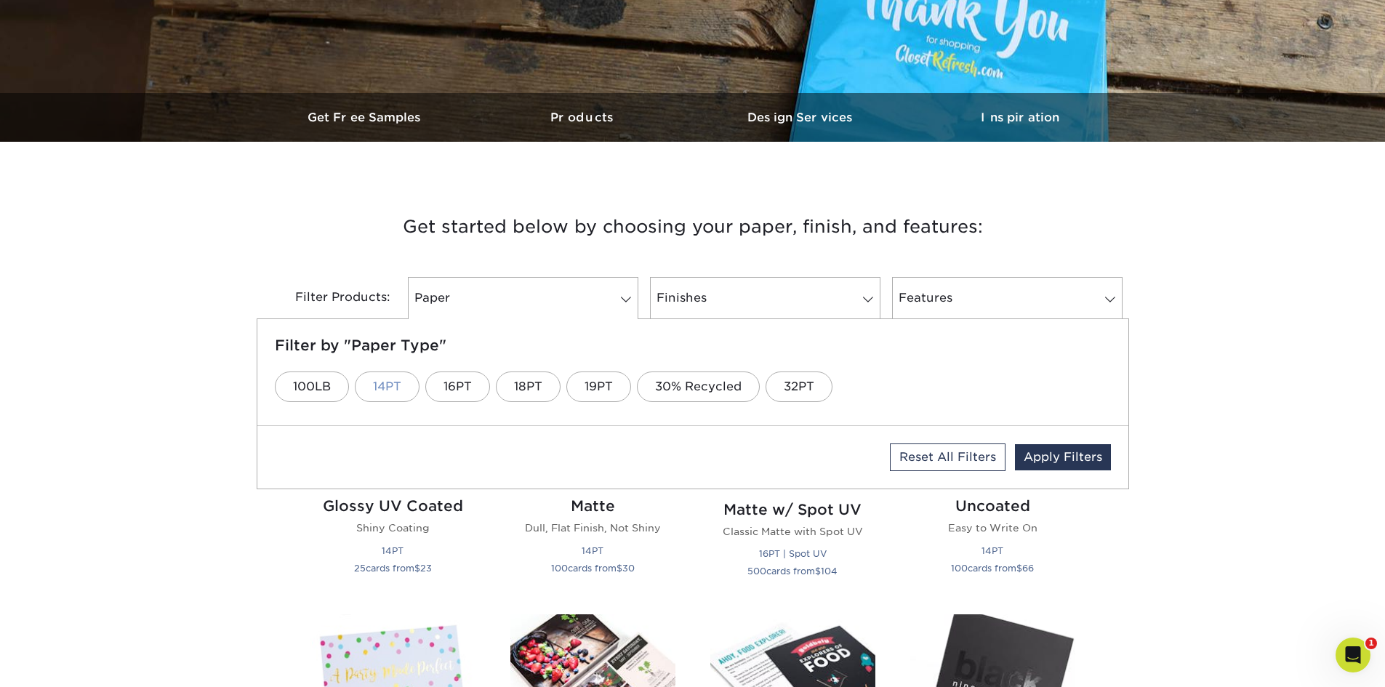
click at [375, 390] on link "14PT" at bounding box center [387, 386] width 65 height 31
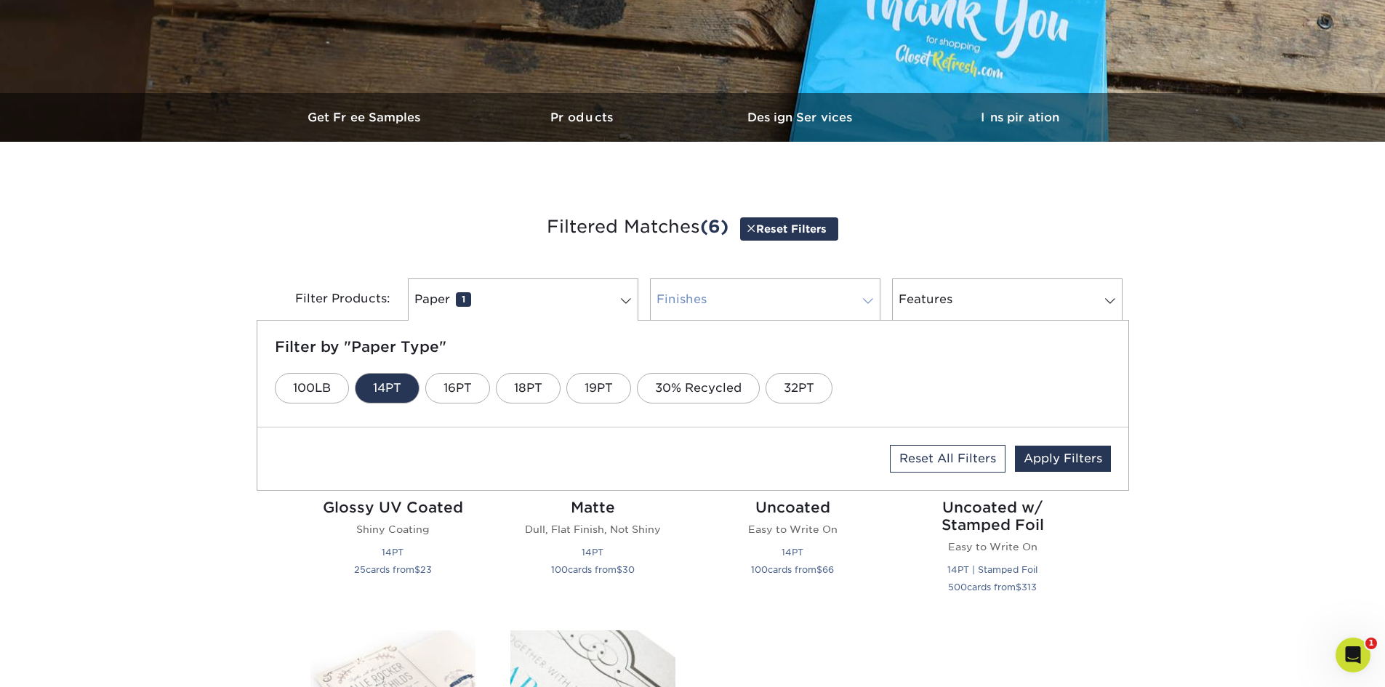
click at [729, 297] on link "Finishes 0" at bounding box center [765, 299] width 230 height 42
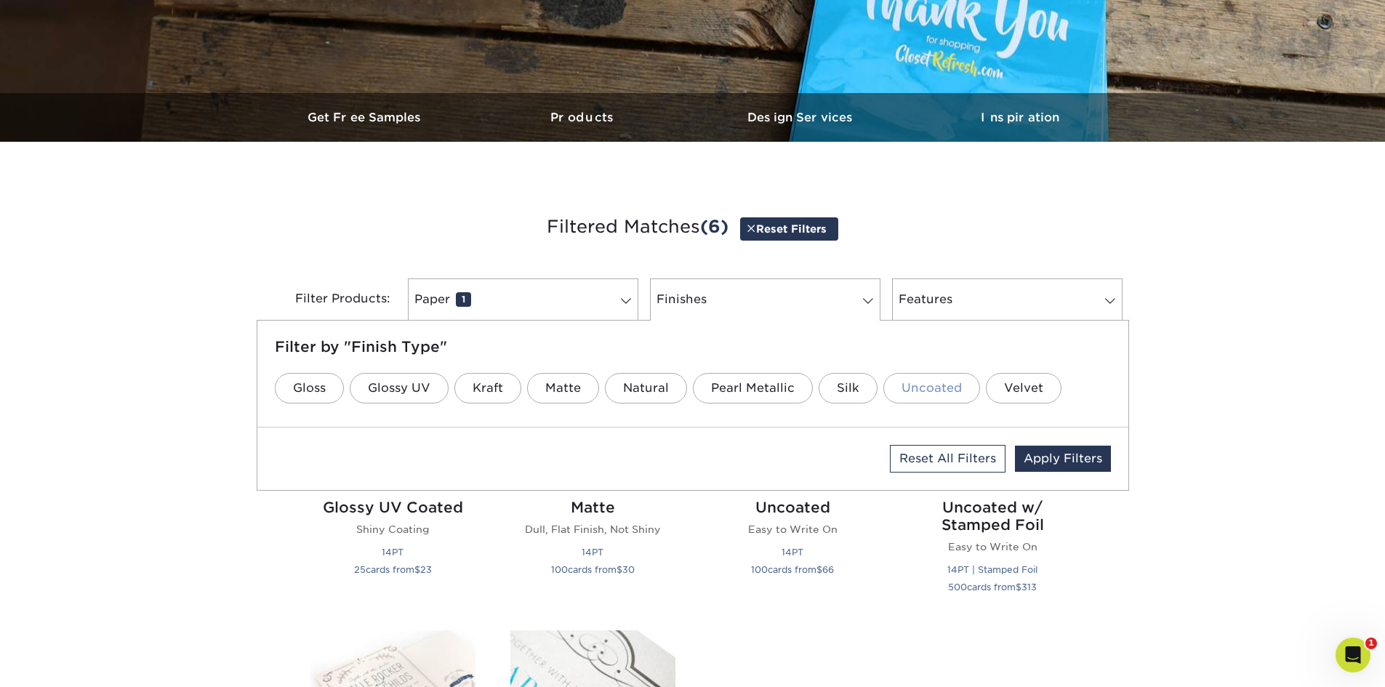
click at [909, 392] on link "Uncoated" at bounding box center [931, 388] width 97 height 31
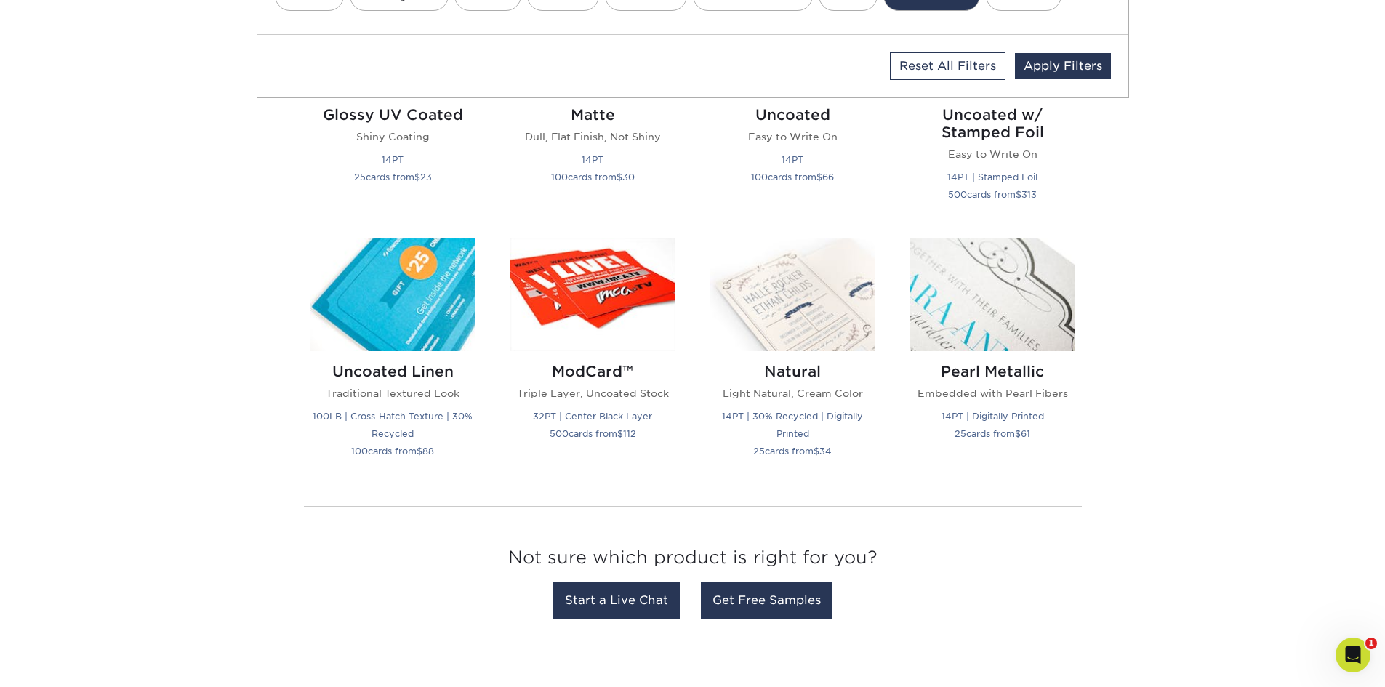
scroll to position [799, 0]
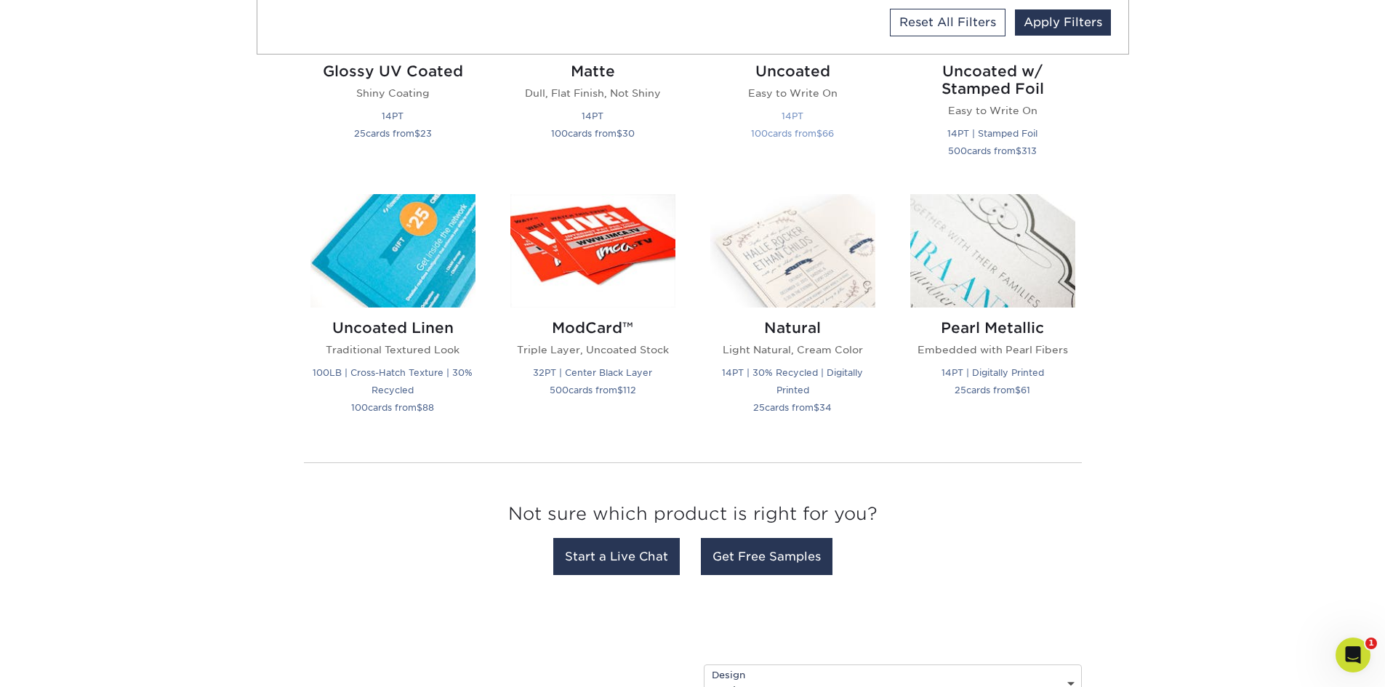
click at [798, 97] on p "Easy to Write On" at bounding box center [792, 93] width 165 height 15
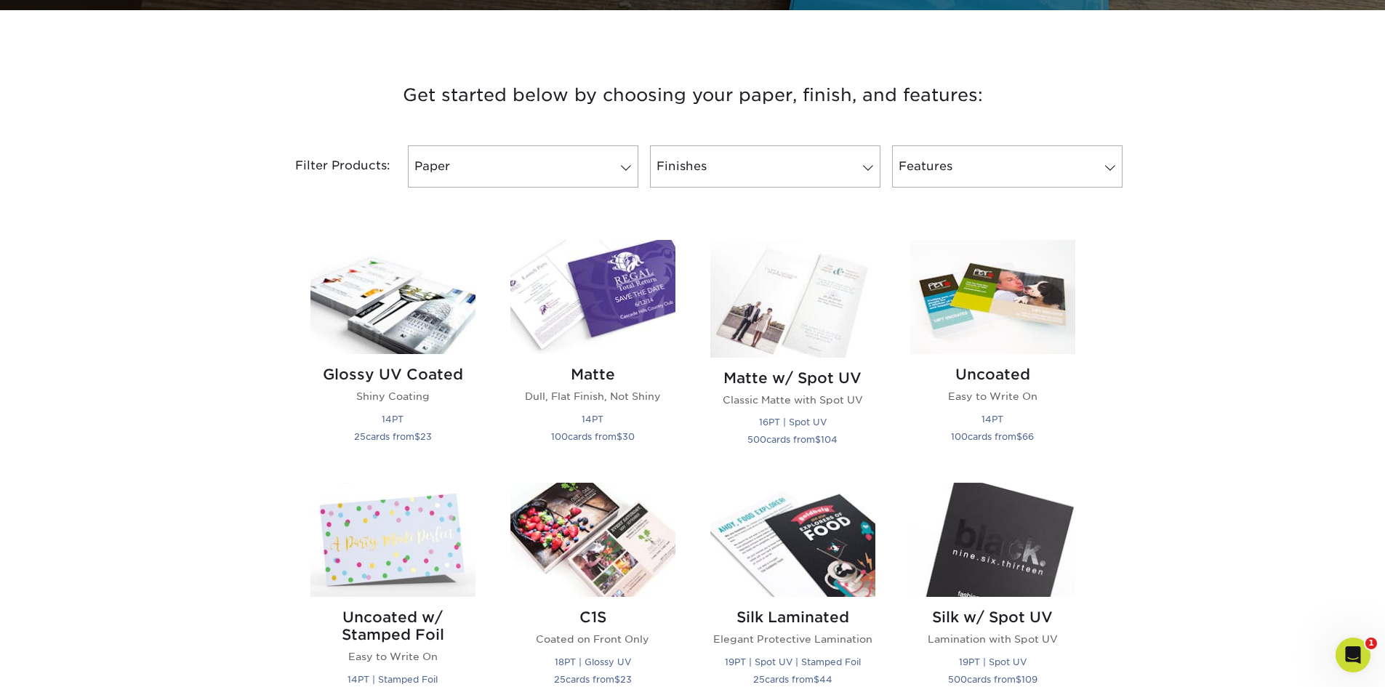
scroll to position [509, 0]
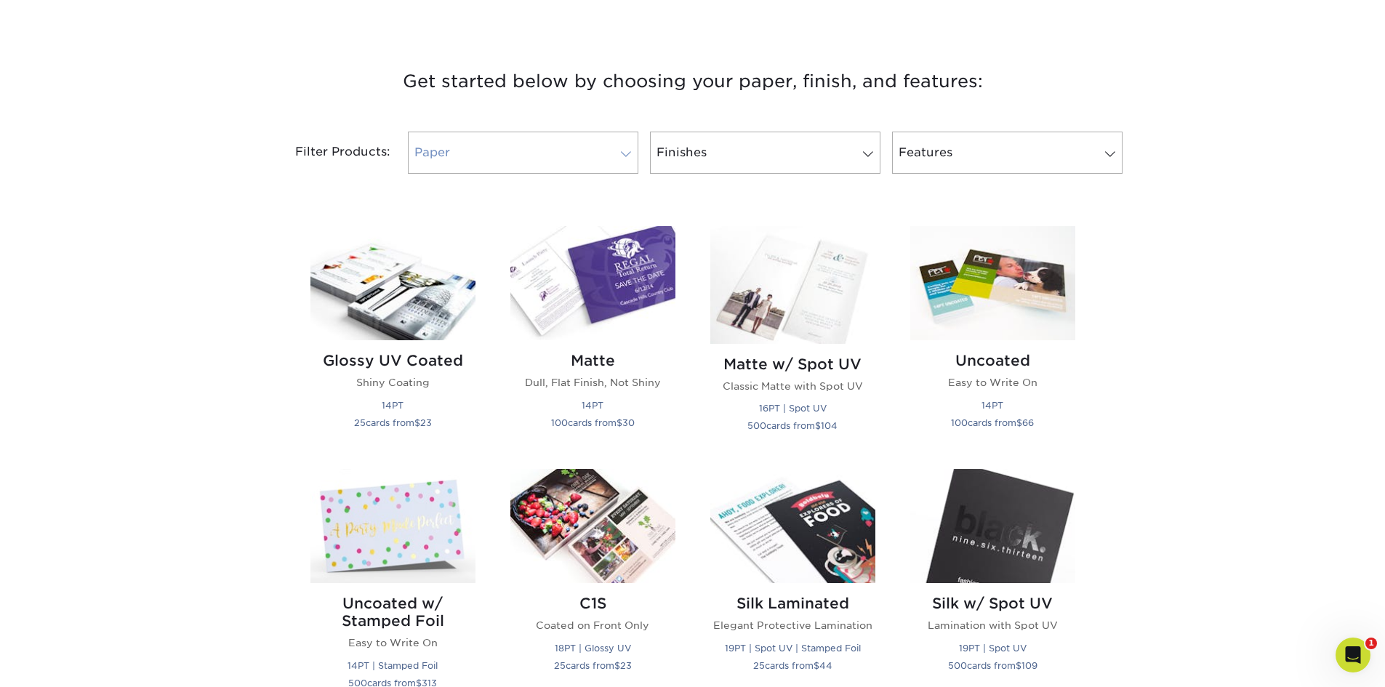
click at [470, 152] on link "Paper" at bounding box center [523, 153] width 230 height 42
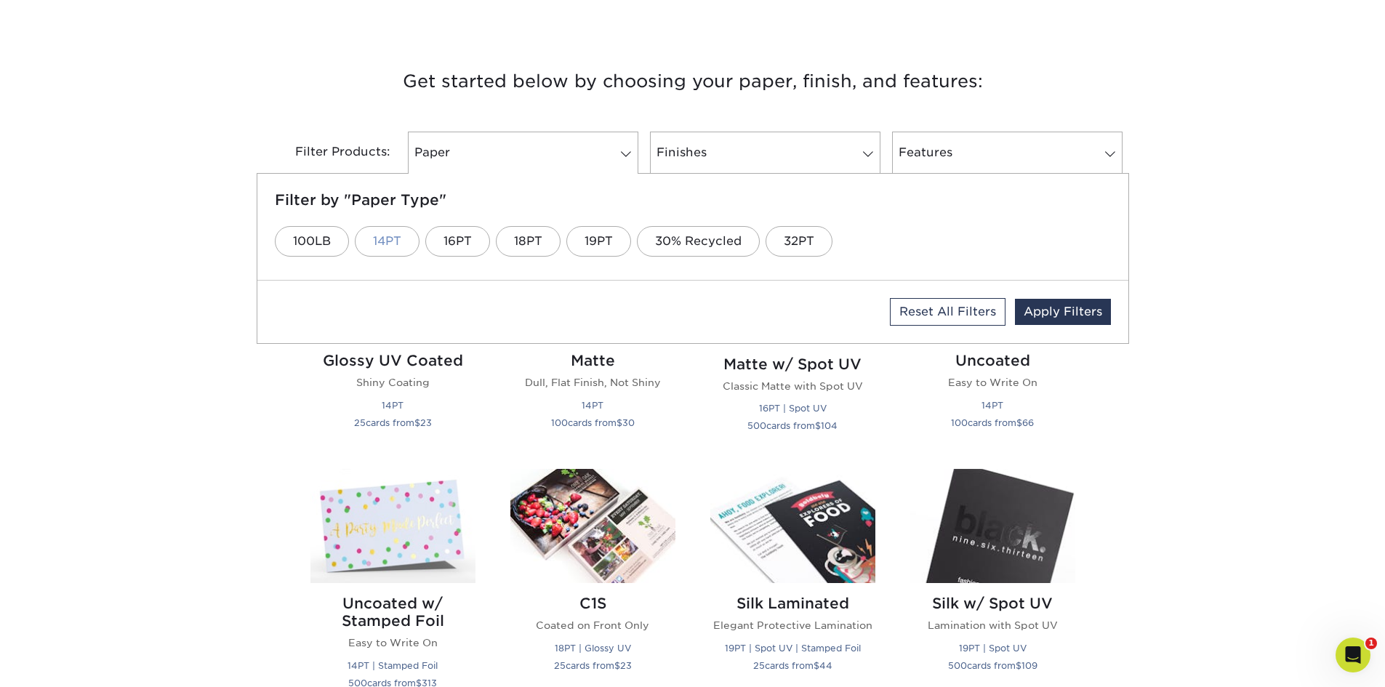
click at [400, 241] on link "14PT" at bounding box center [387, 241] width 65 height 31
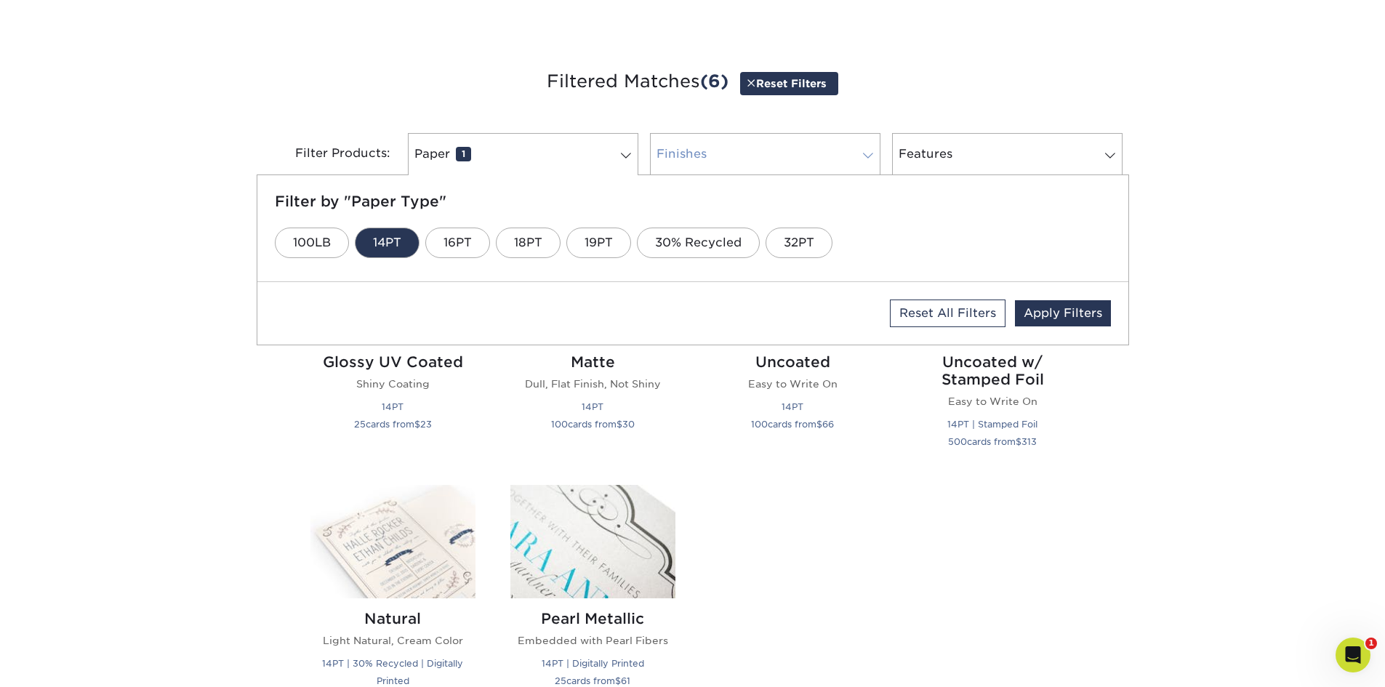
click at [710, 161] on link "Finishes 0" at bounding box center [765, 154] width 230 height 42
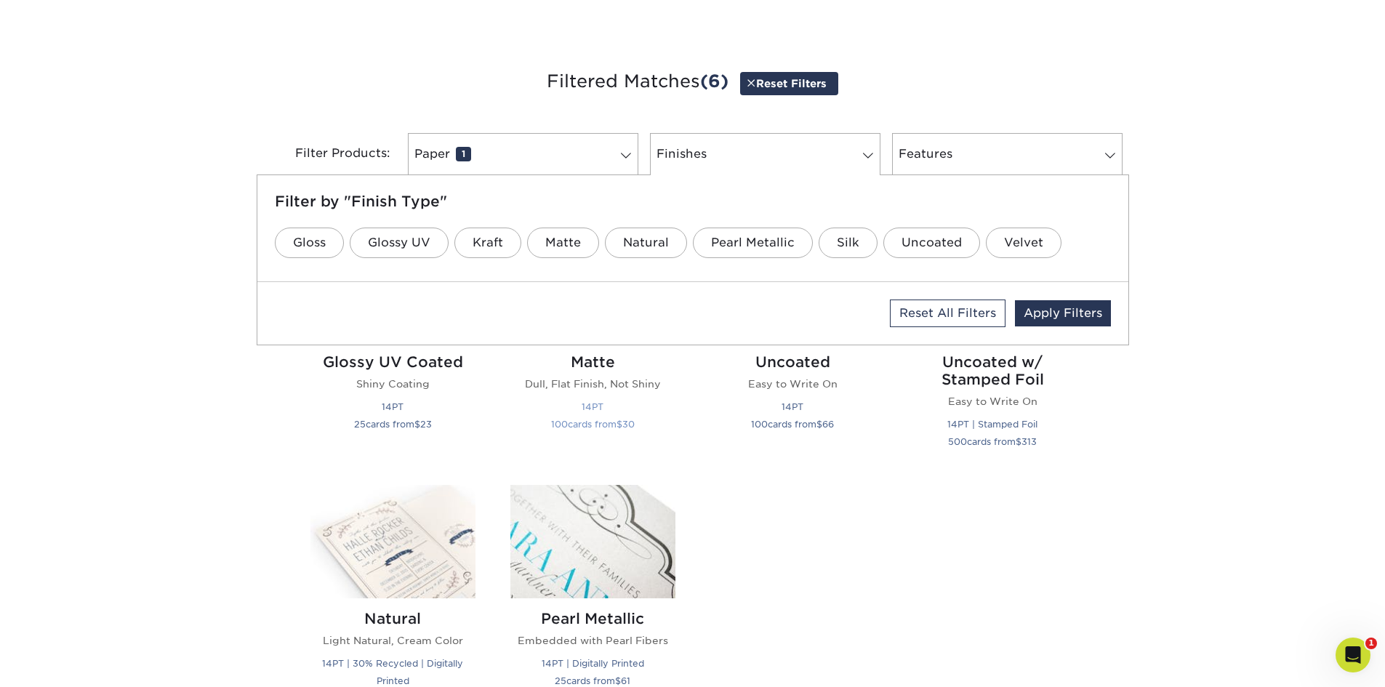
click at [603, 385] on p "Dull, Flat Finish, Not Shiny" at bounding box center [592, 383] width 165 height 15
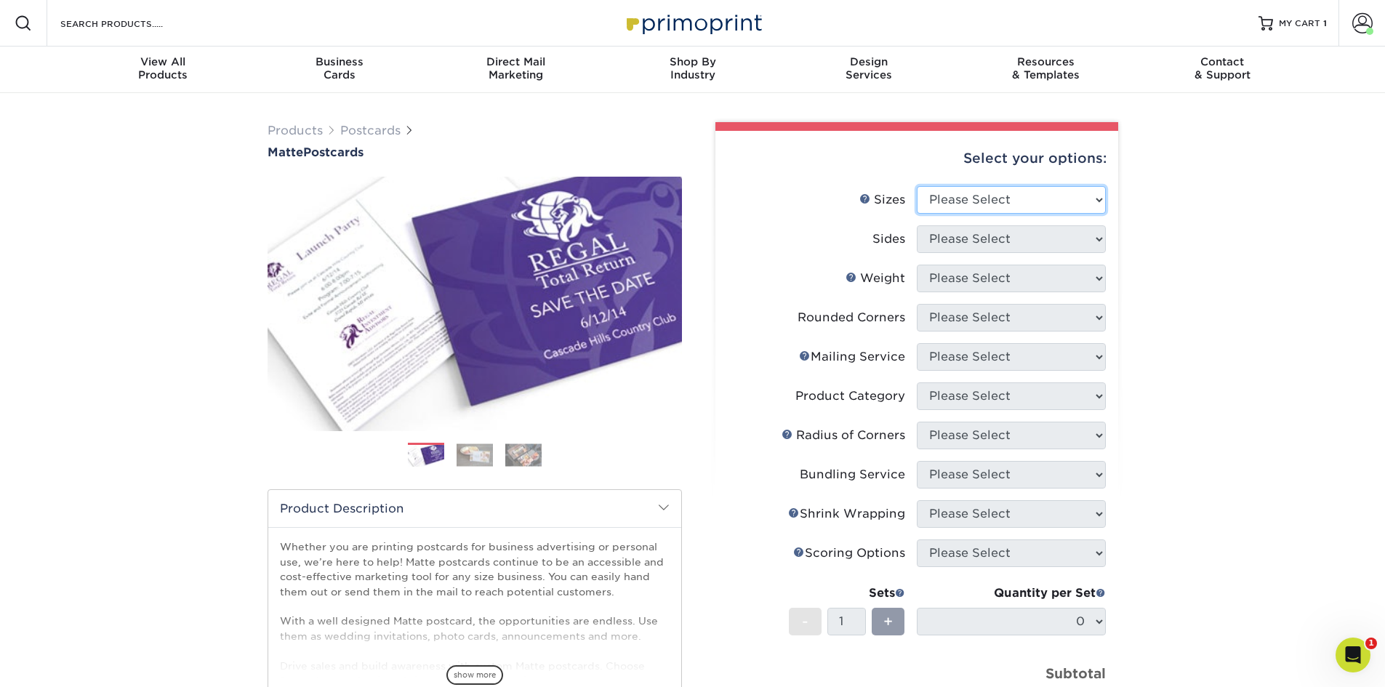
click at [988, 193] on select "Please Select 1.5" x 7" 2" x 4" 2" x 6" 2" x 7" 2" x 8" 2.12" x 5.5" 2.125" x 5…" at bounding box center [1010, 200] width 189 height 28
click at [1039, 195] on select "Please Select 1.5" x 7" 2" x 4" 2" x 6" 2" x 7" 2" x 8" 2.12" x 5.5" 2.125" x 5…" at bounding box center [1010, 200] width 189 height 28
select select "4.00x8.50"
click at [999, 193] on select "Please Select 1.5" x 7" 2" x 4" 2" x 6" 2" x 7" 2" x 8" 2.12" x 5.5" 2.125" x 5…" at bounding box center [1010, 200] width 189 height 28
